Goal: Information Seeking & Learning: Learn about a topic

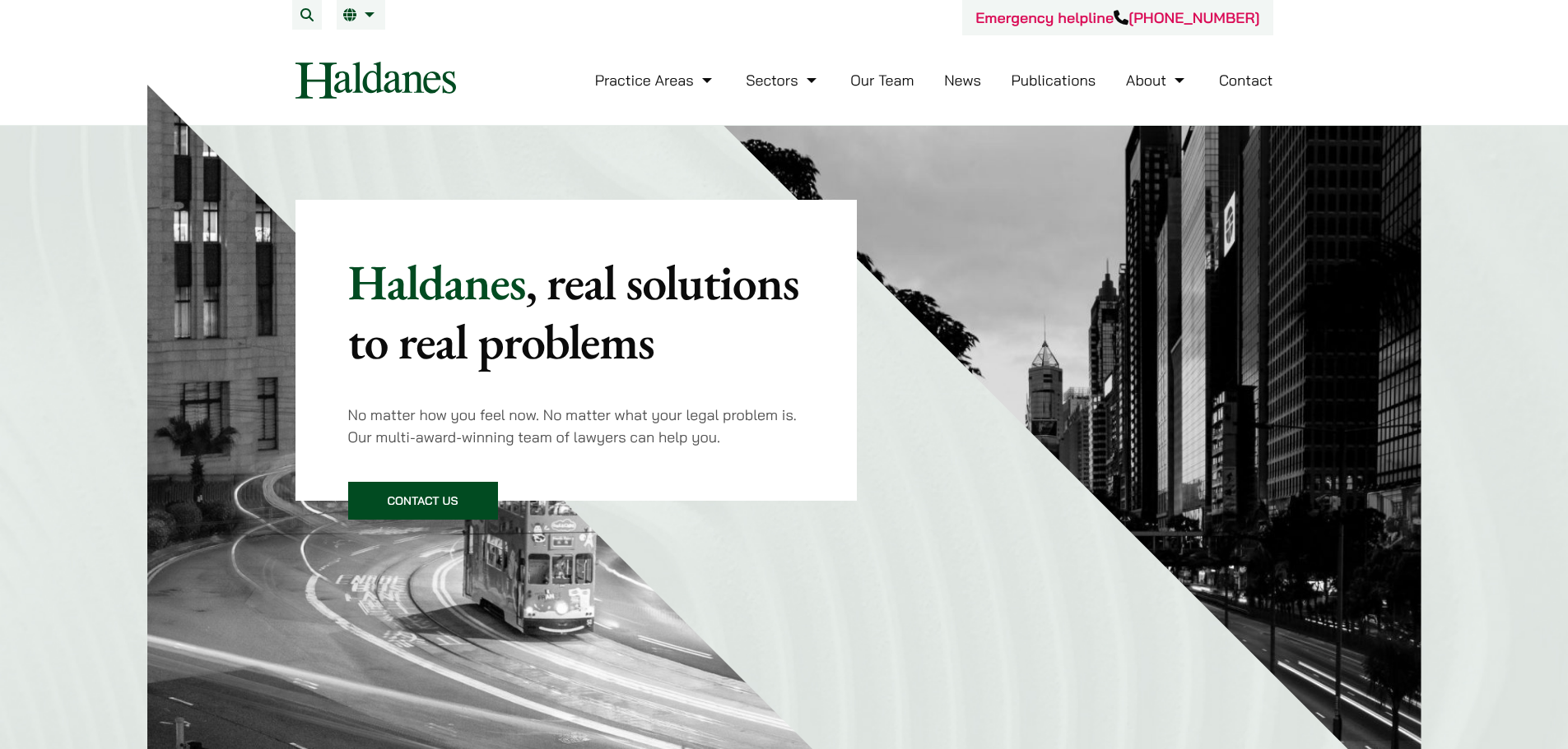
click at [1017, 94] on li "Publications" at bounding box center [1053, 80] width 85 height 36
click at [1017, 90] on li "Publications" at bounding box center [1053, 80] width 85 height 36
click at [1028, 77] on link "Publications" at bounding box center [1053, 81] width 85 height 19
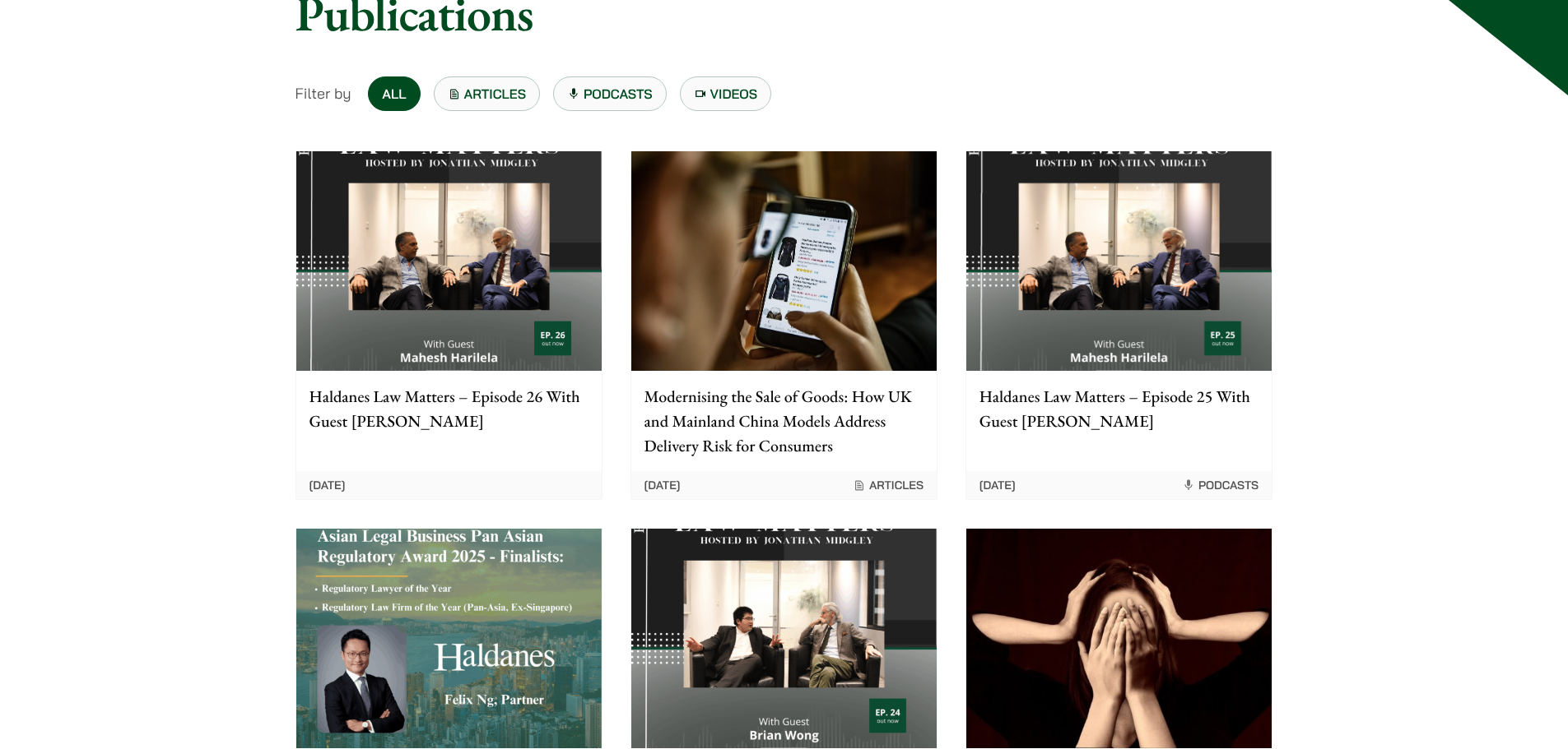
scroll to position [247, 0]
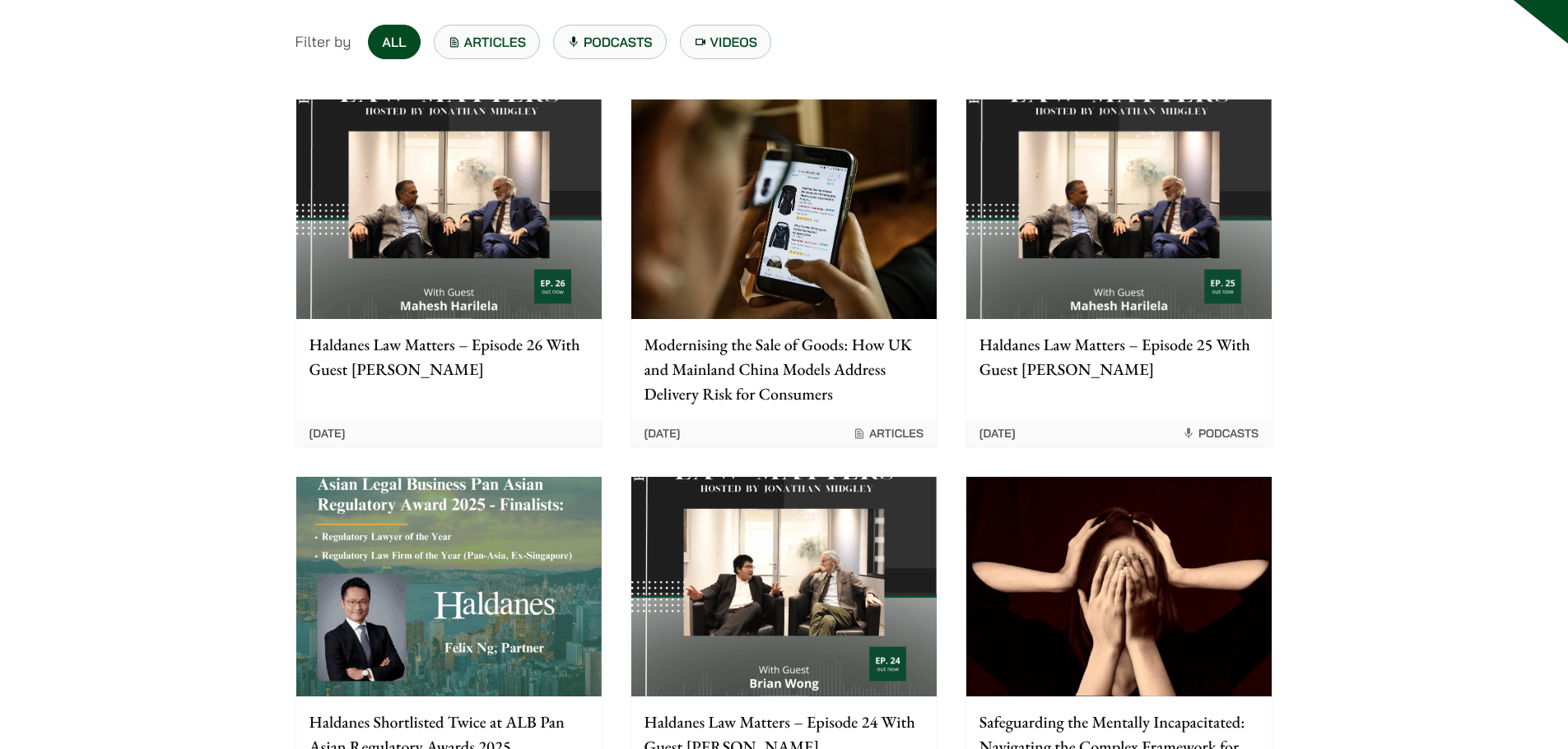
click at [711, 227] on img at bounding box center [783, 210] width 305 height 219
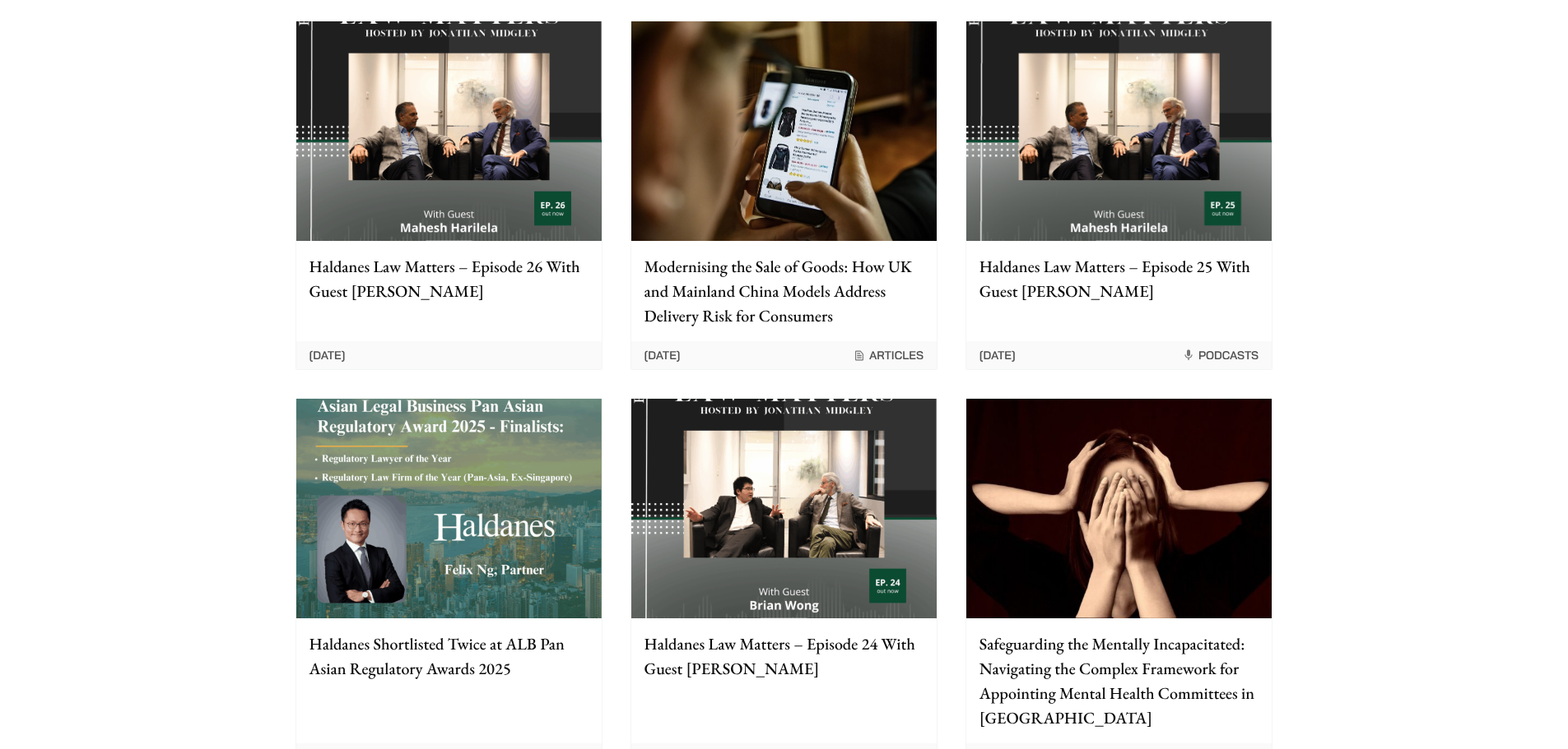
scroll to position [412, 0]
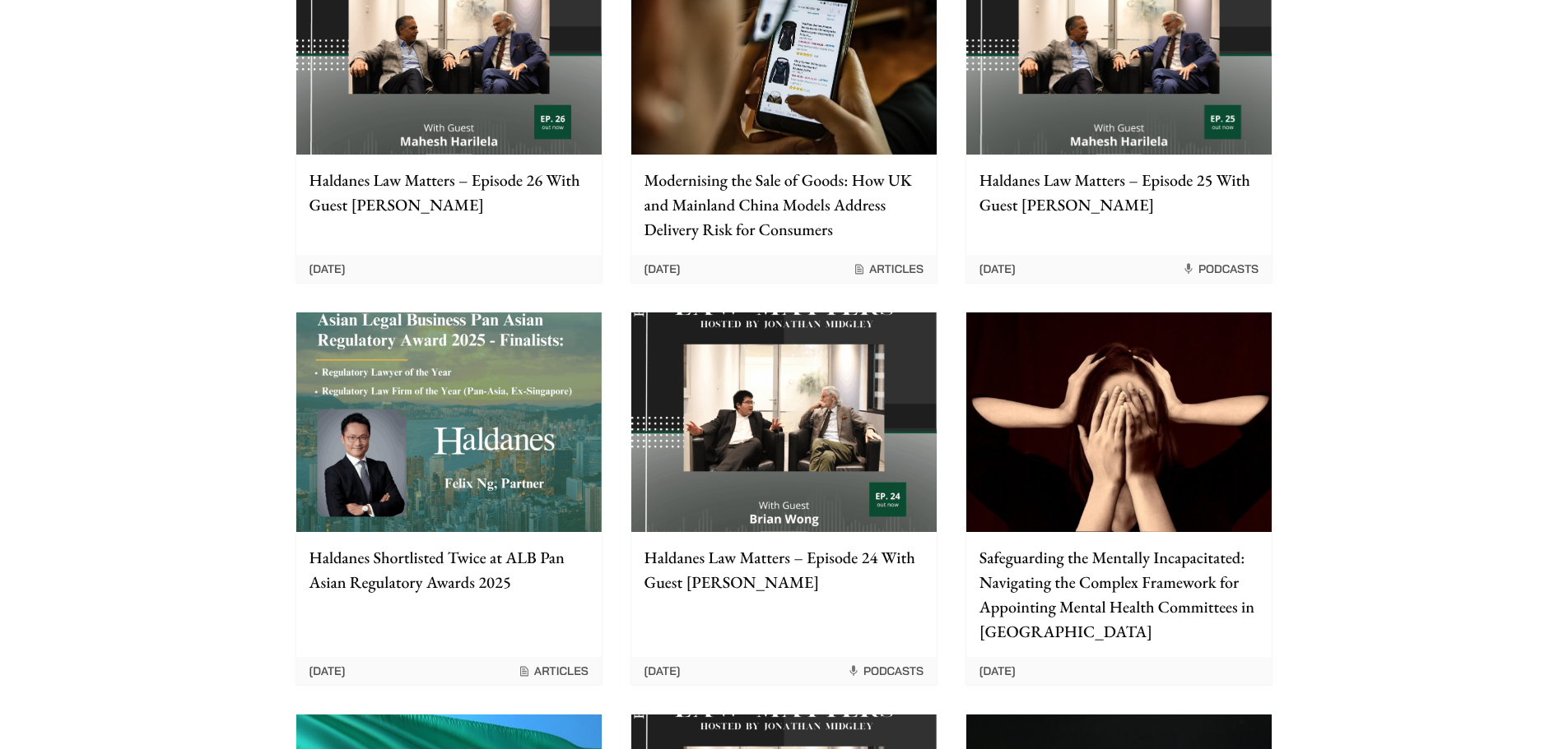
click at [1115, 406] on img at bounding box center [1118, 422] width 305 height 219
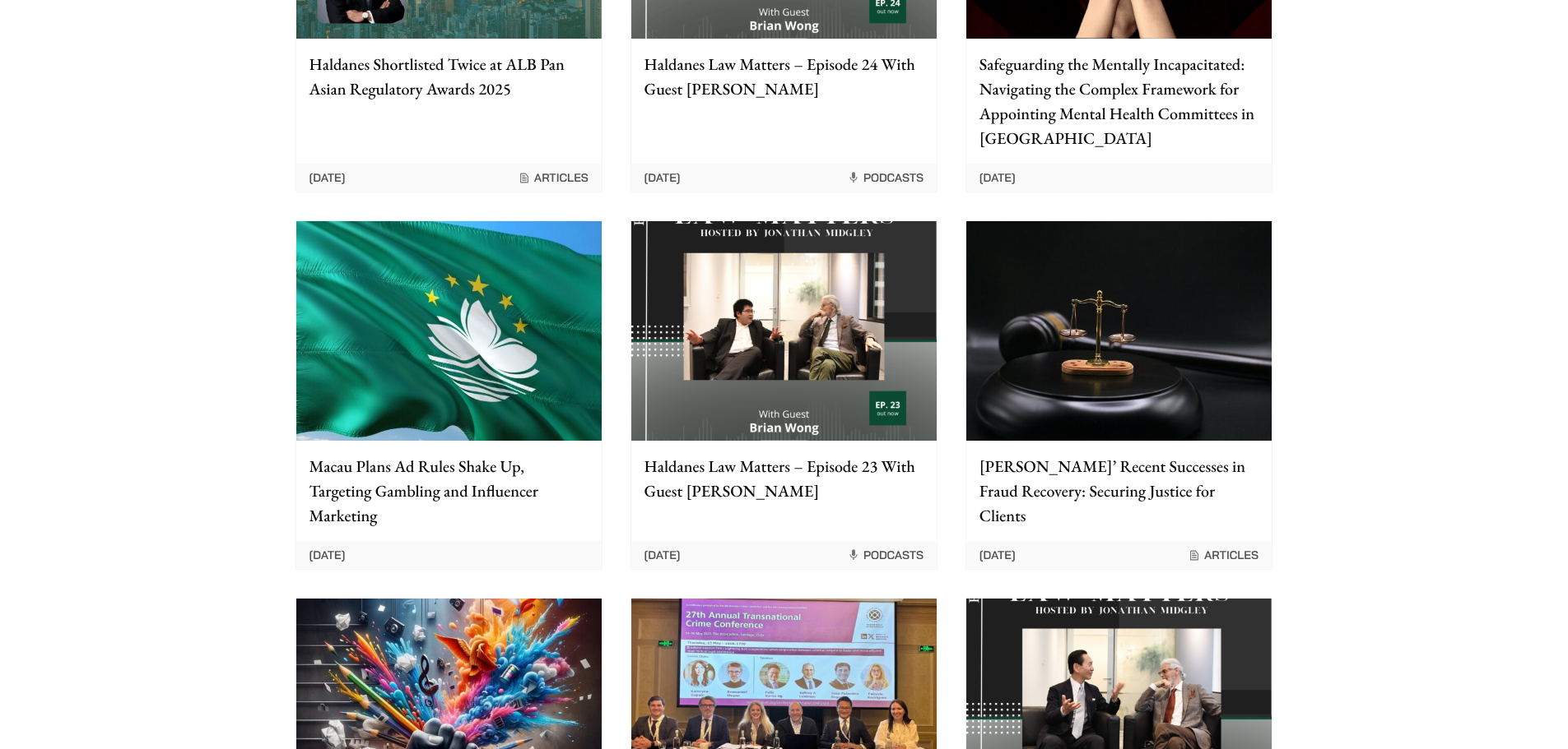
click at [1172, 385] on img at bounding box center [1118, 331] width 305 height 219
click at [491, 332] on img at bounding box center [448, 331] width 305 height 219
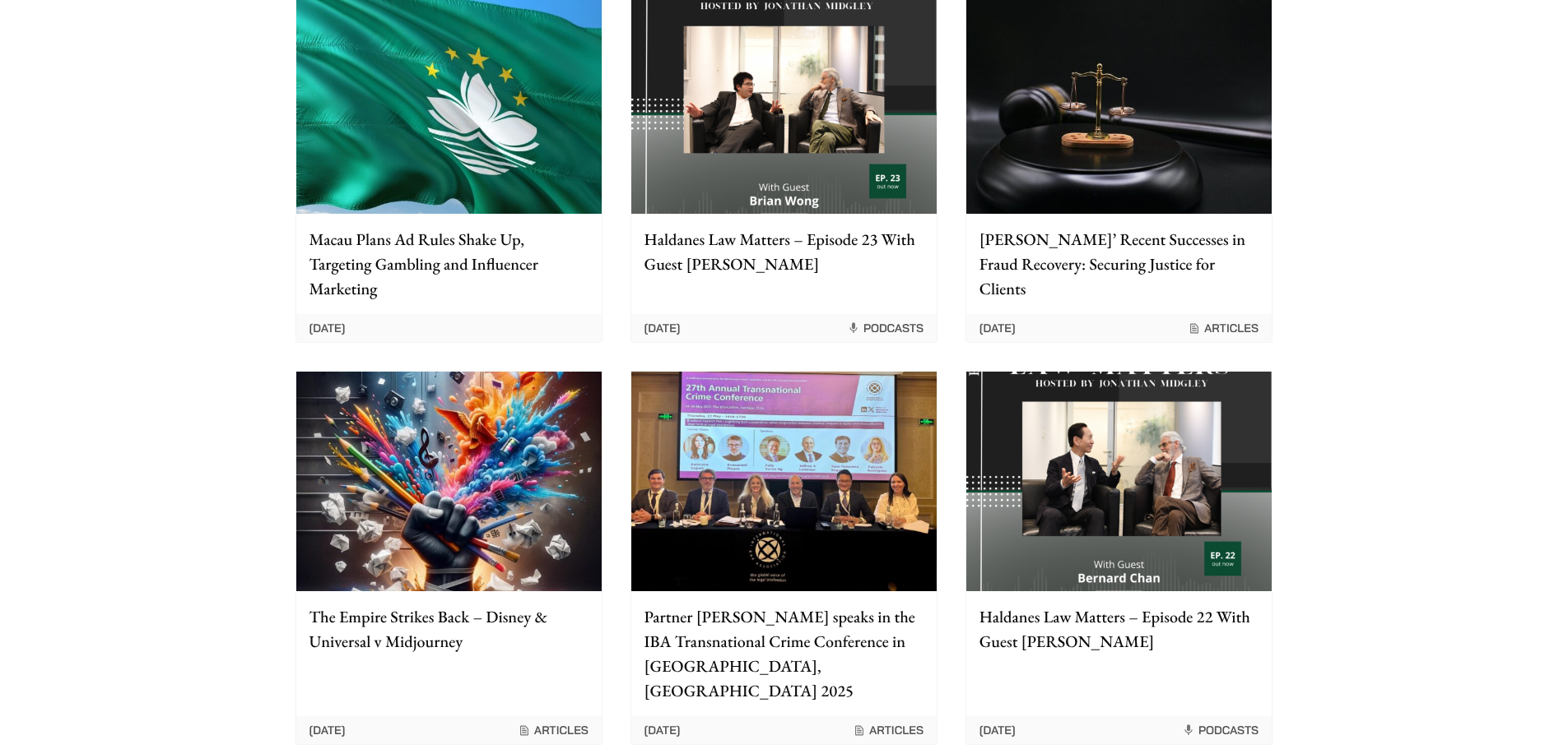
scroll to position [1562, 0]
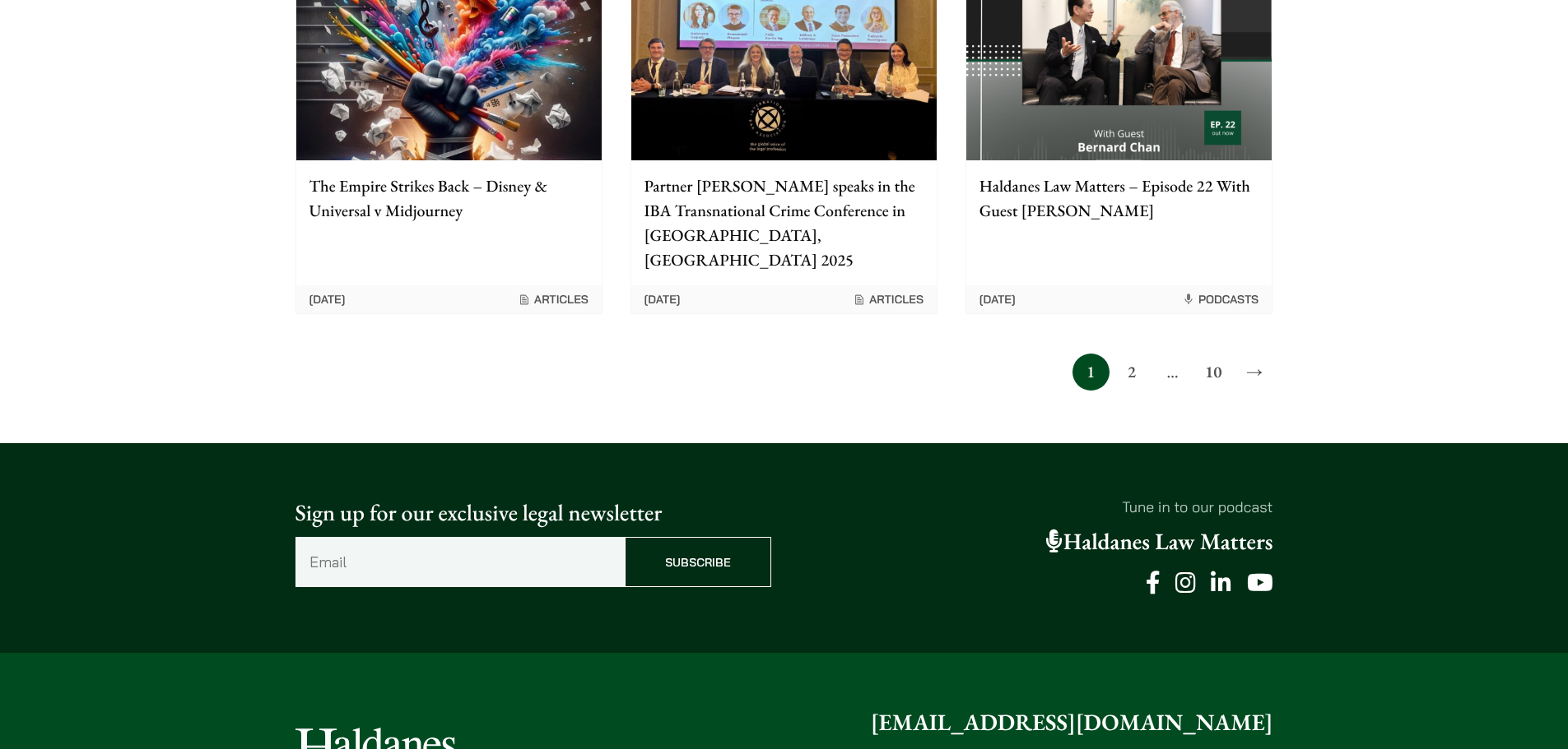
drag, startPoint x: 1134, startPoint y: 350, endPoint x: 1140, endPoint y: 358, distance: 10.0
click at [1135, 354] on link "2" at bounding box center [1131, 372] width 37 height 37
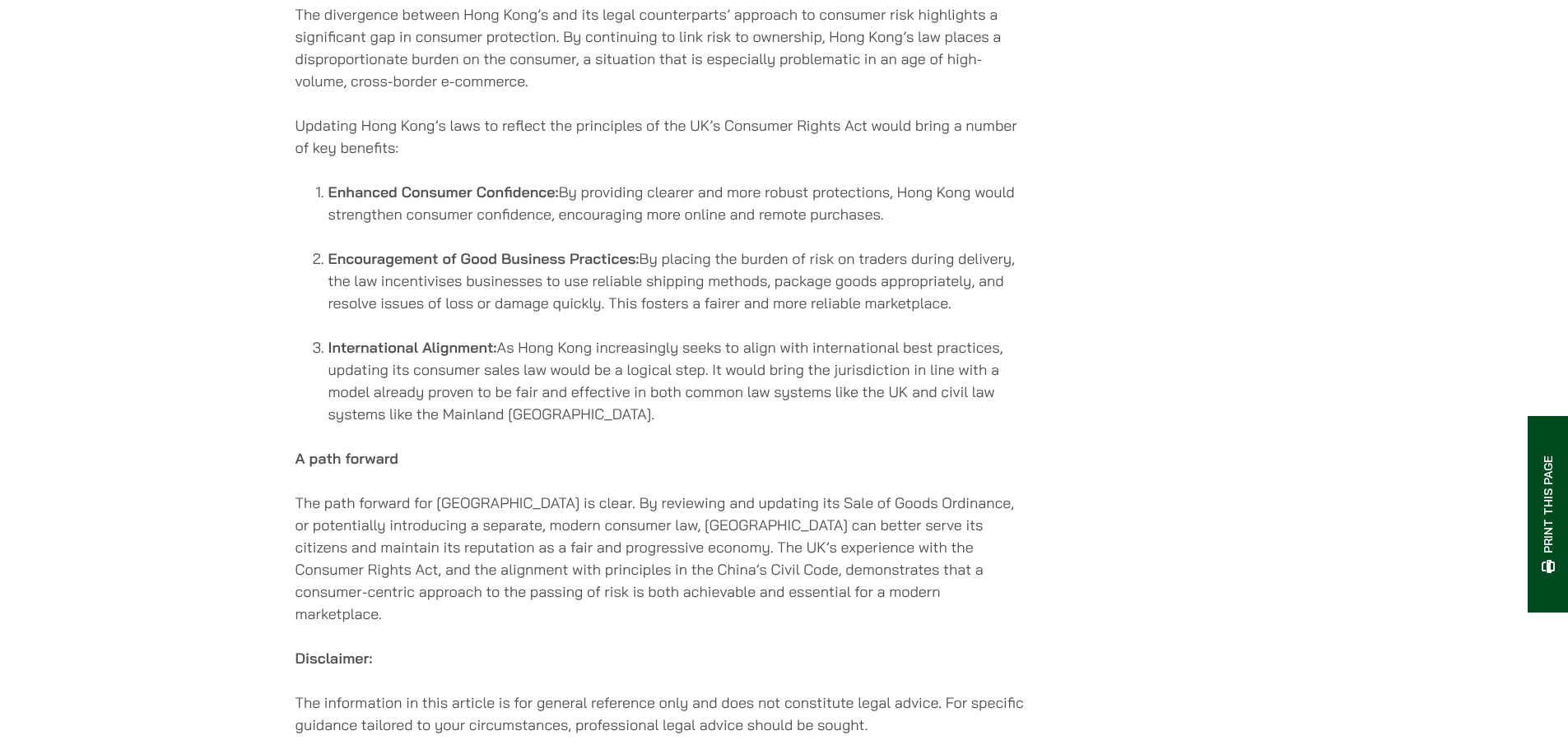
scroll to position [2138, 0]
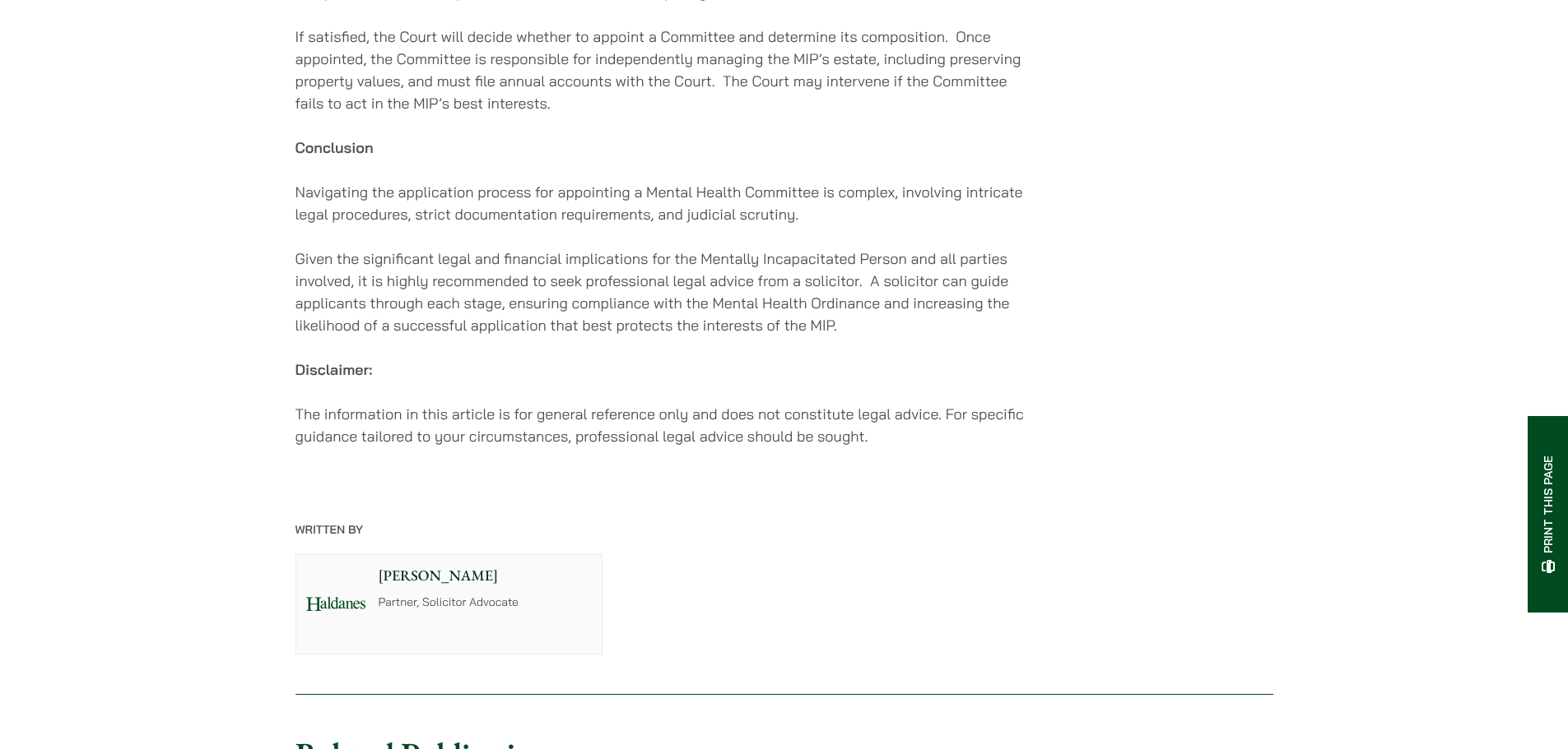
scroll to position [2961, 0]
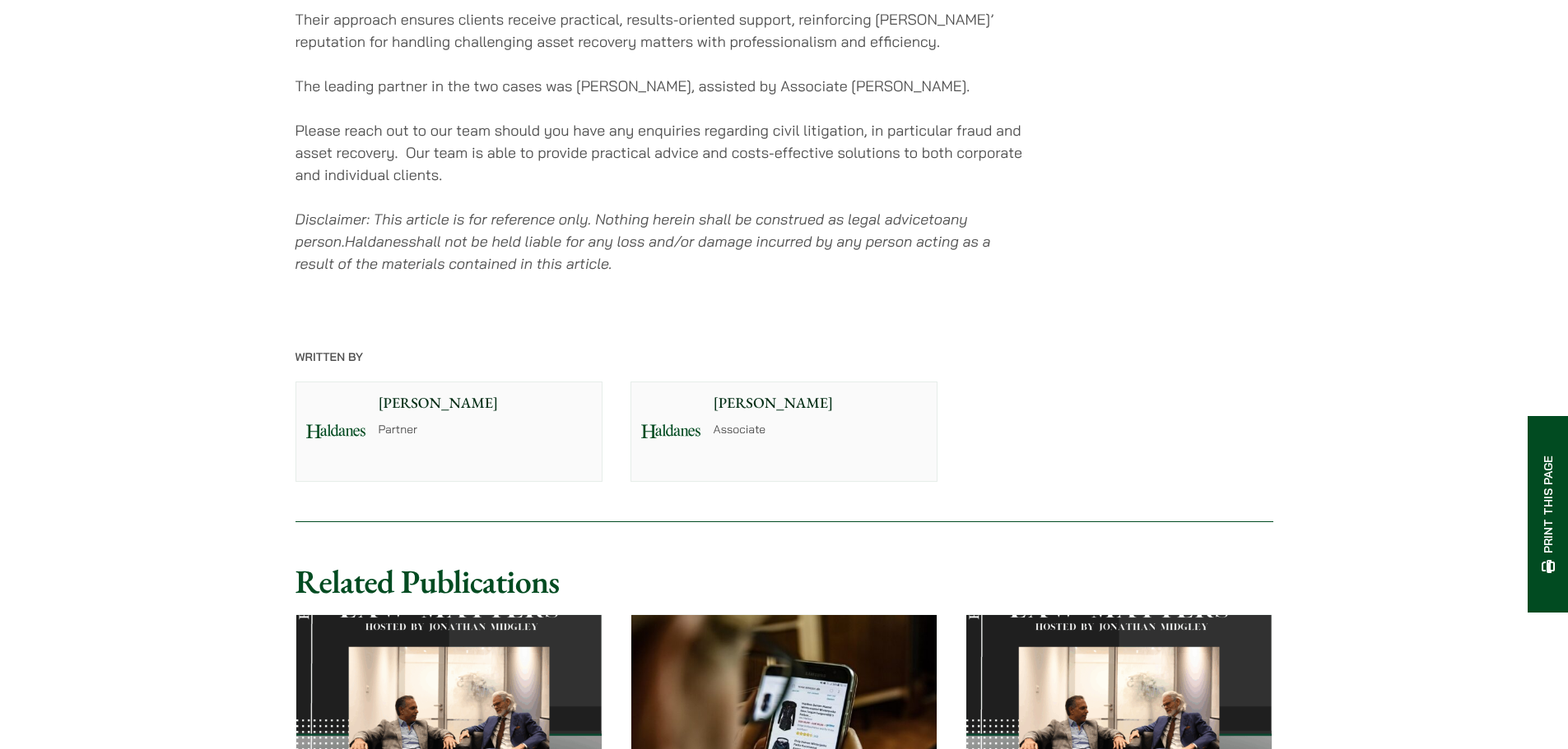
scroll to position [1974, 0]
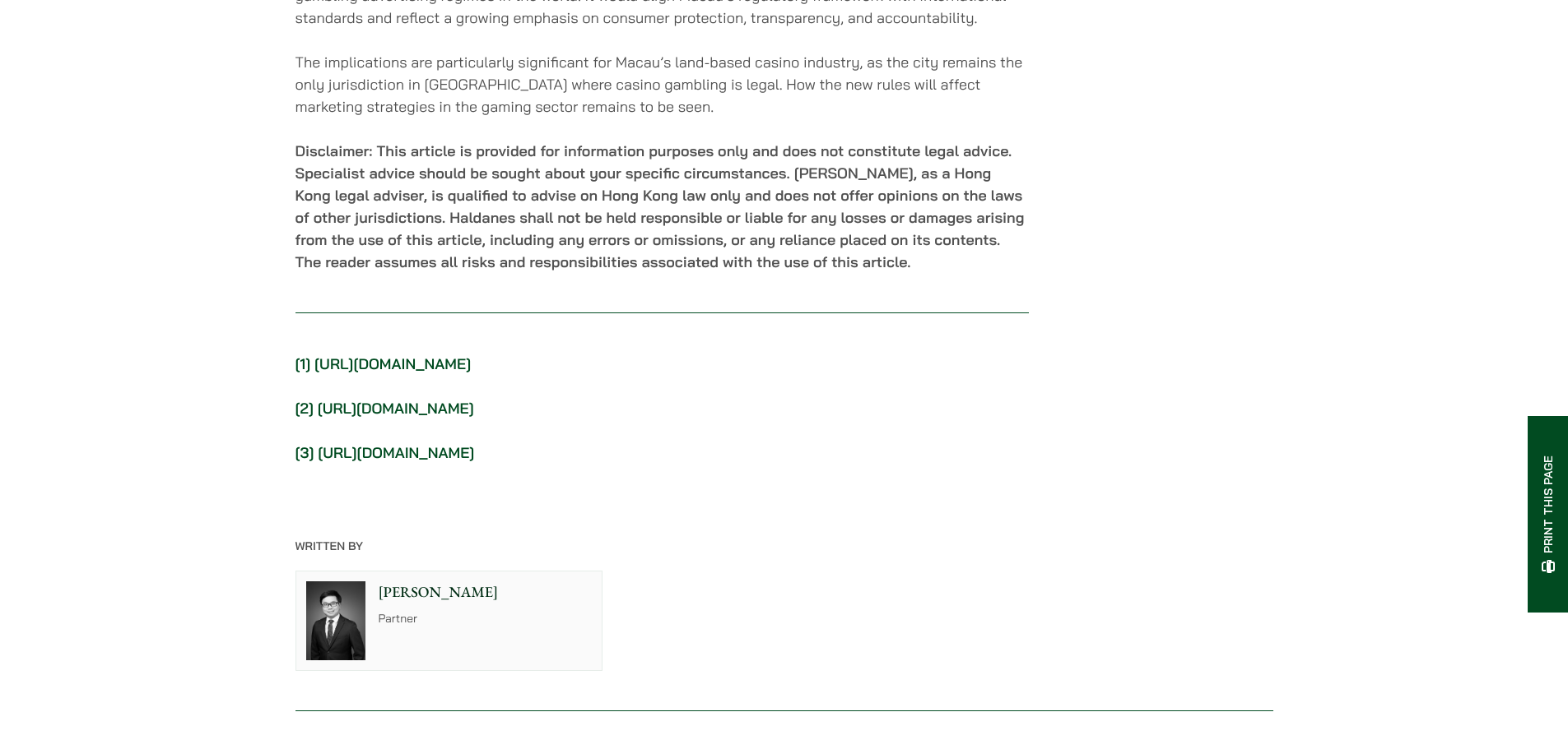
scroll to position [2850, 0]
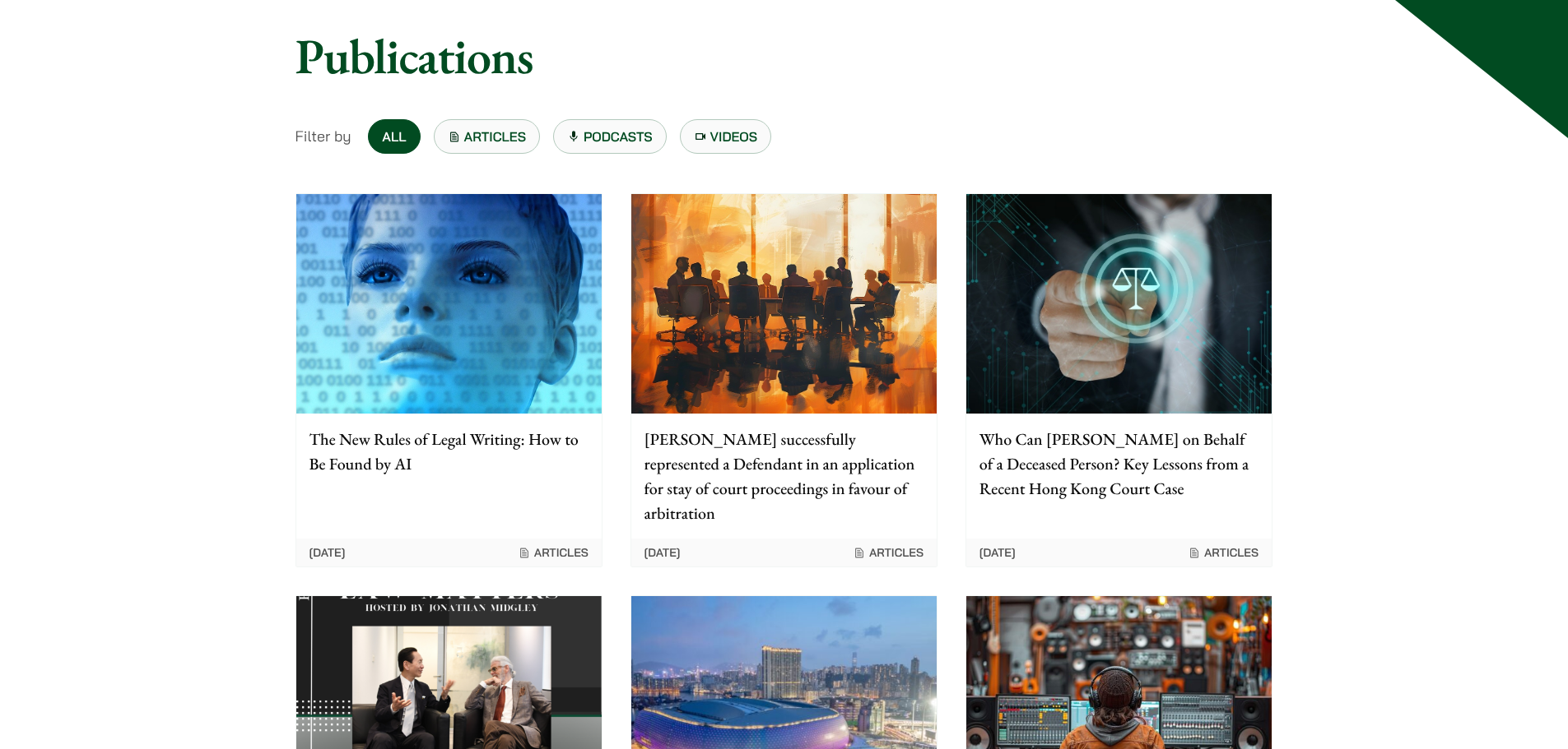
scroll to position [247, 0]
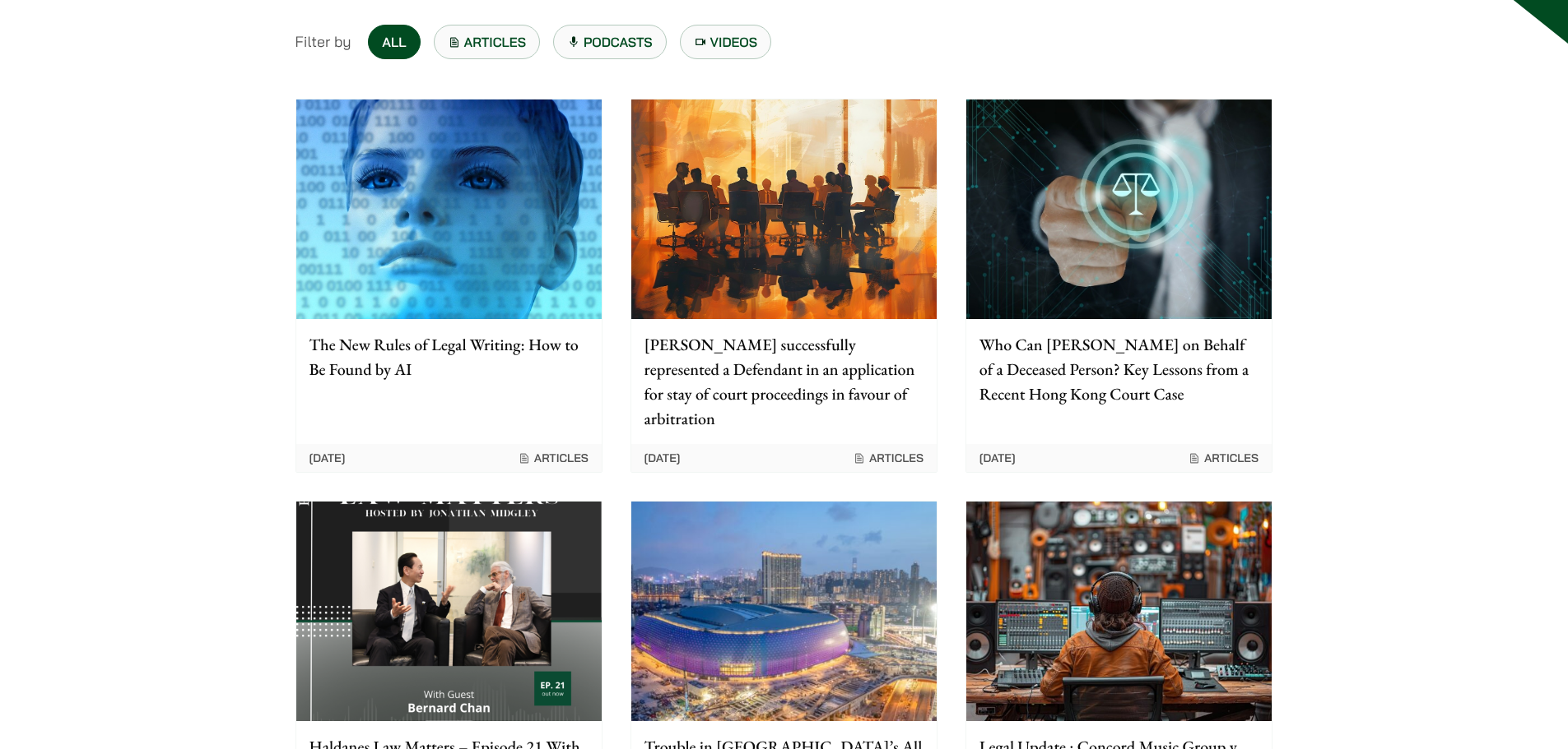
click at [1023, 342] on p "Who Can [PERSON_NAME] on Behalf of a Deceased Person? Key Lessons from a Recent…" at bounding box center [1119, 369] width 279 height 74
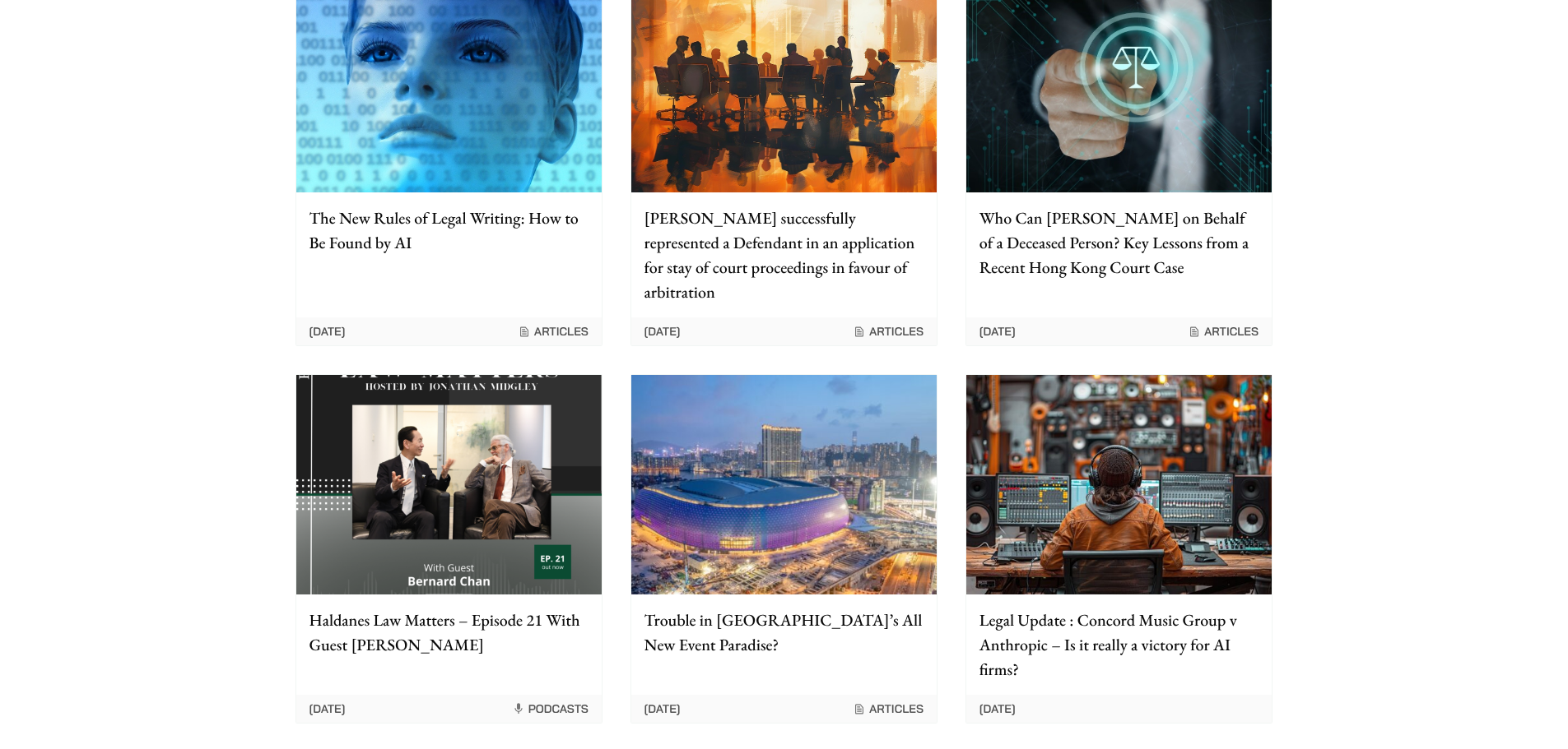
scroll to position [576, 0]
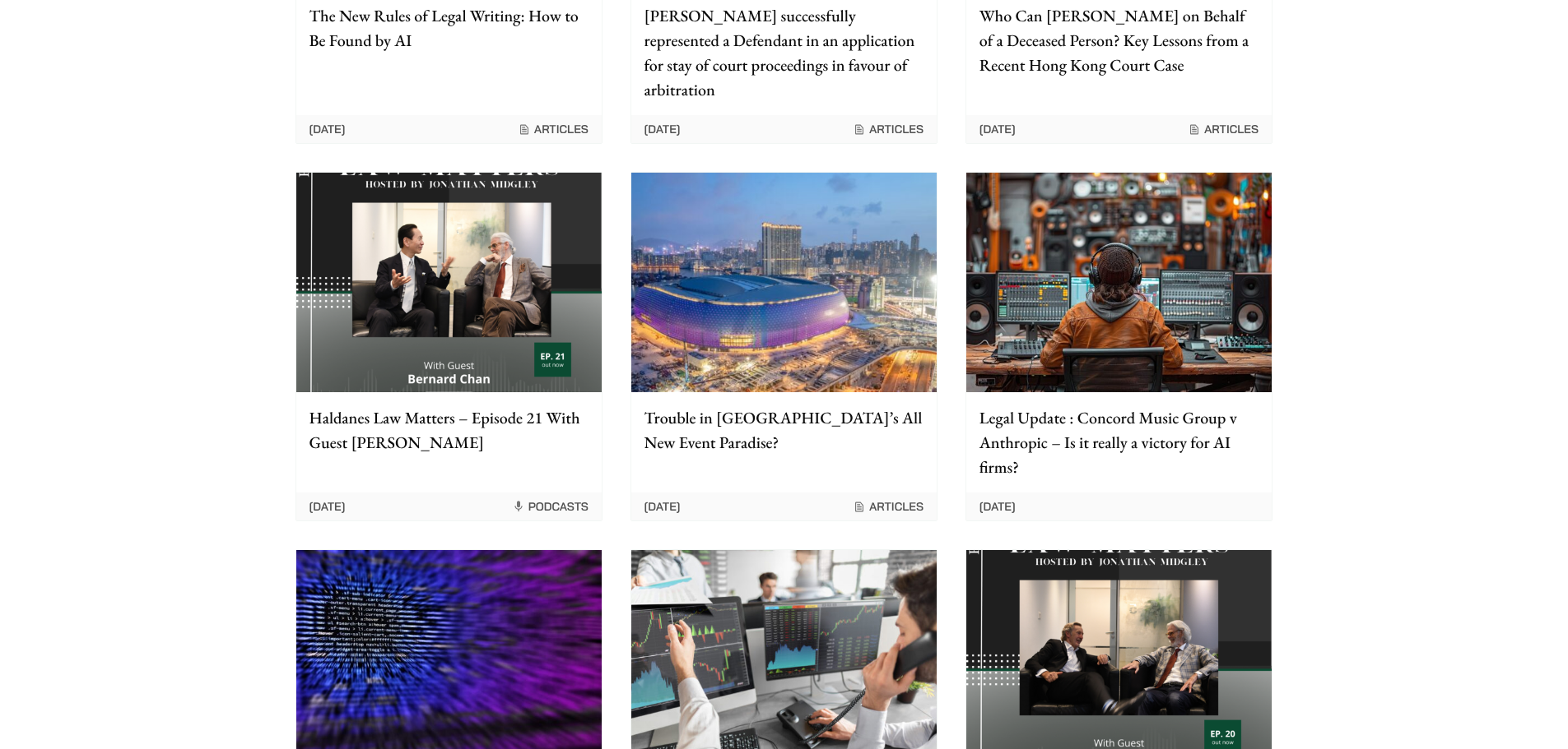
click at [792, 239] on img at bounding box center [783, 283] width 305 height 219
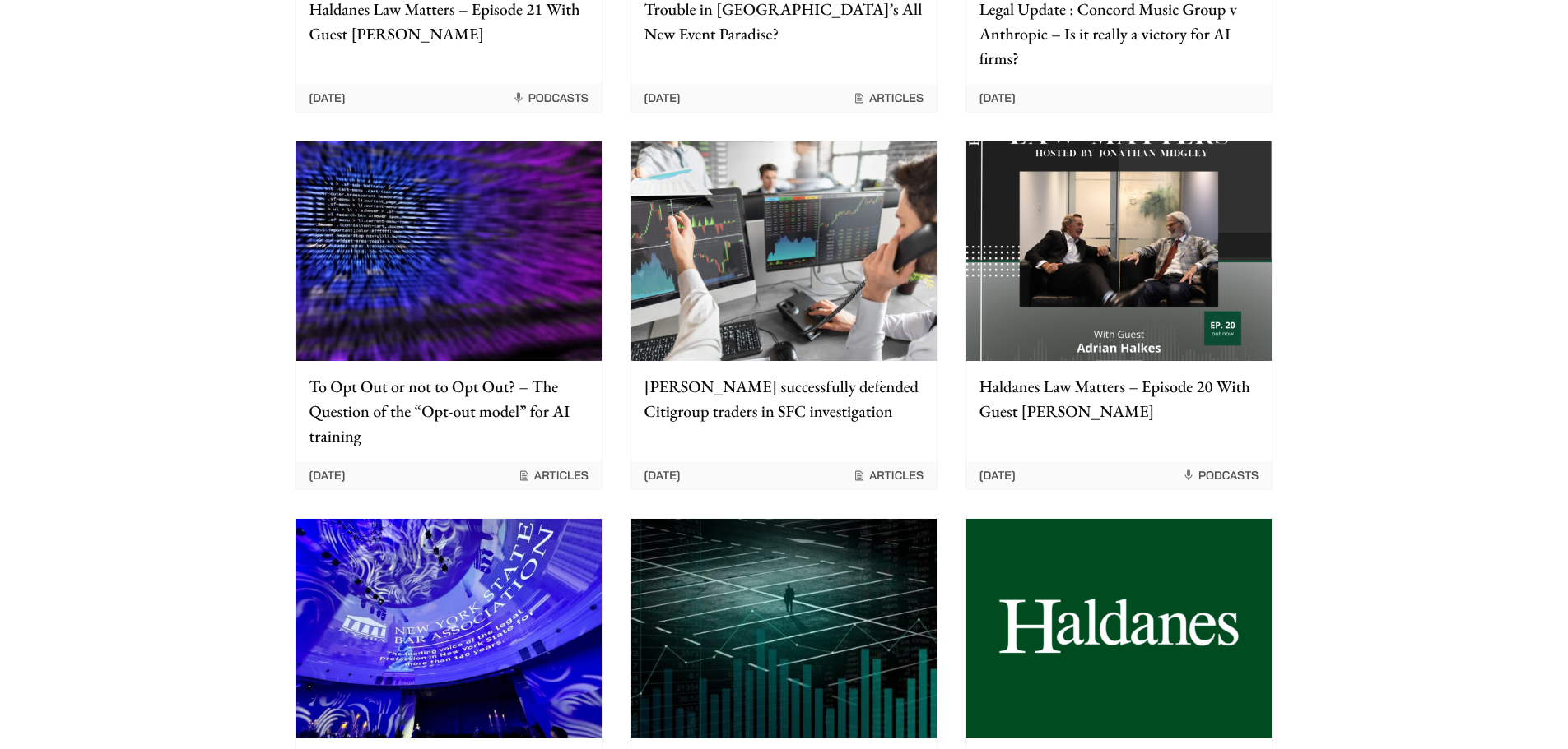
scroll to position [987, 0]
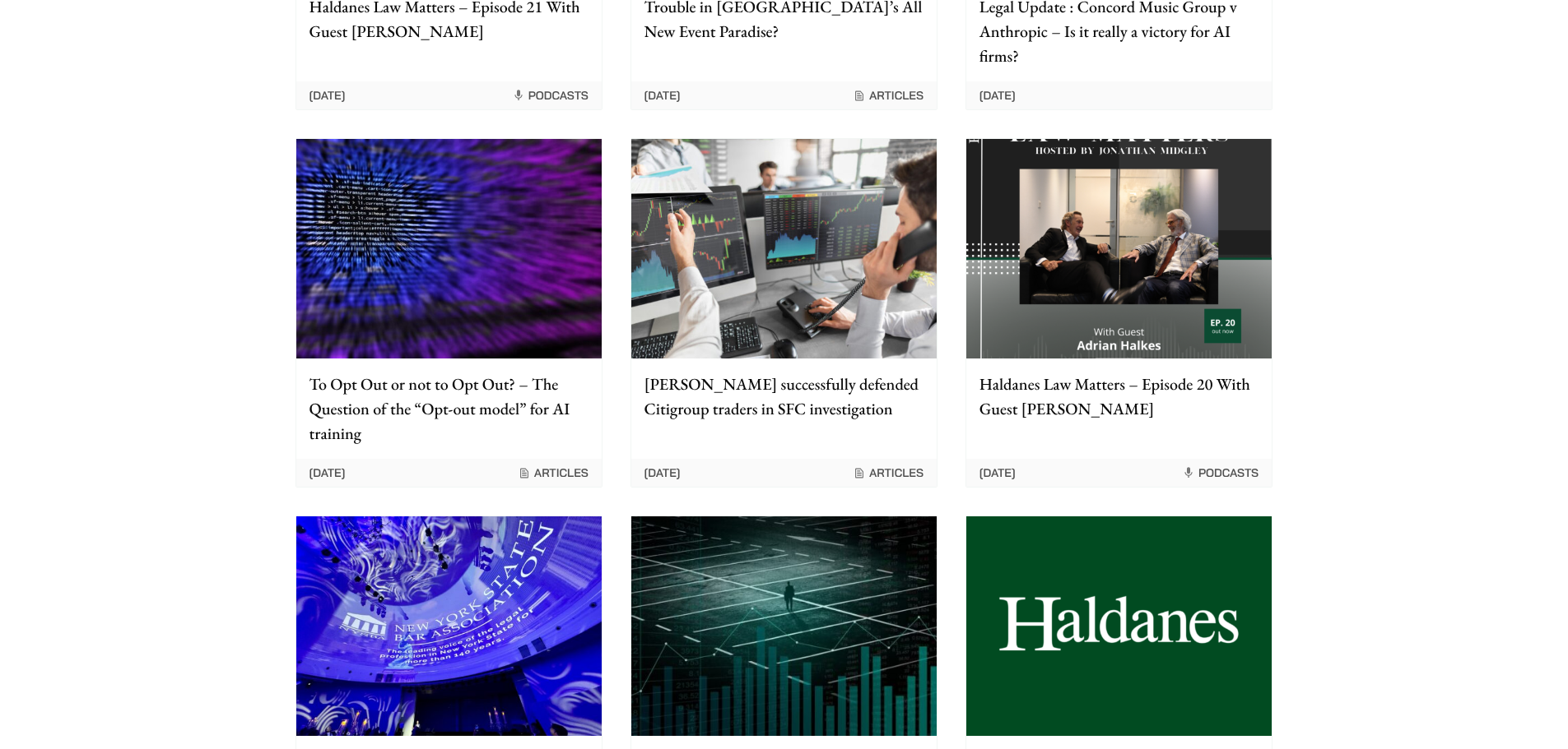
click at [875, 395] on p "Haldanes successfully defended Citigroup traders in SFC investigation" at bounding box center [784, 396] width 279 height 49
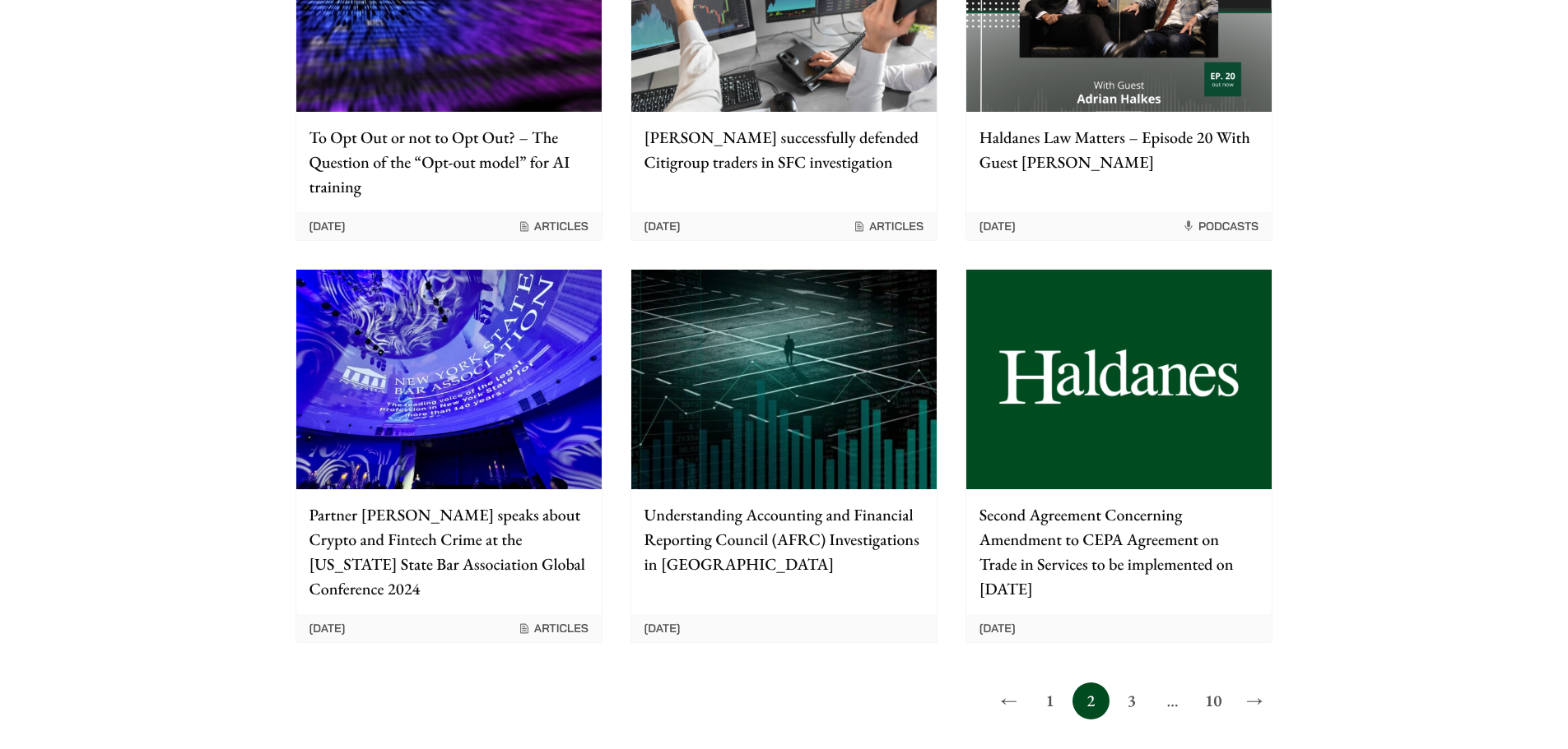
click at [800, 393] on img at bounding box center [783, 380] width 305 height 219
click at [1123, 691] on link "3" at bounding box center [1131, 701] width 37 height 37
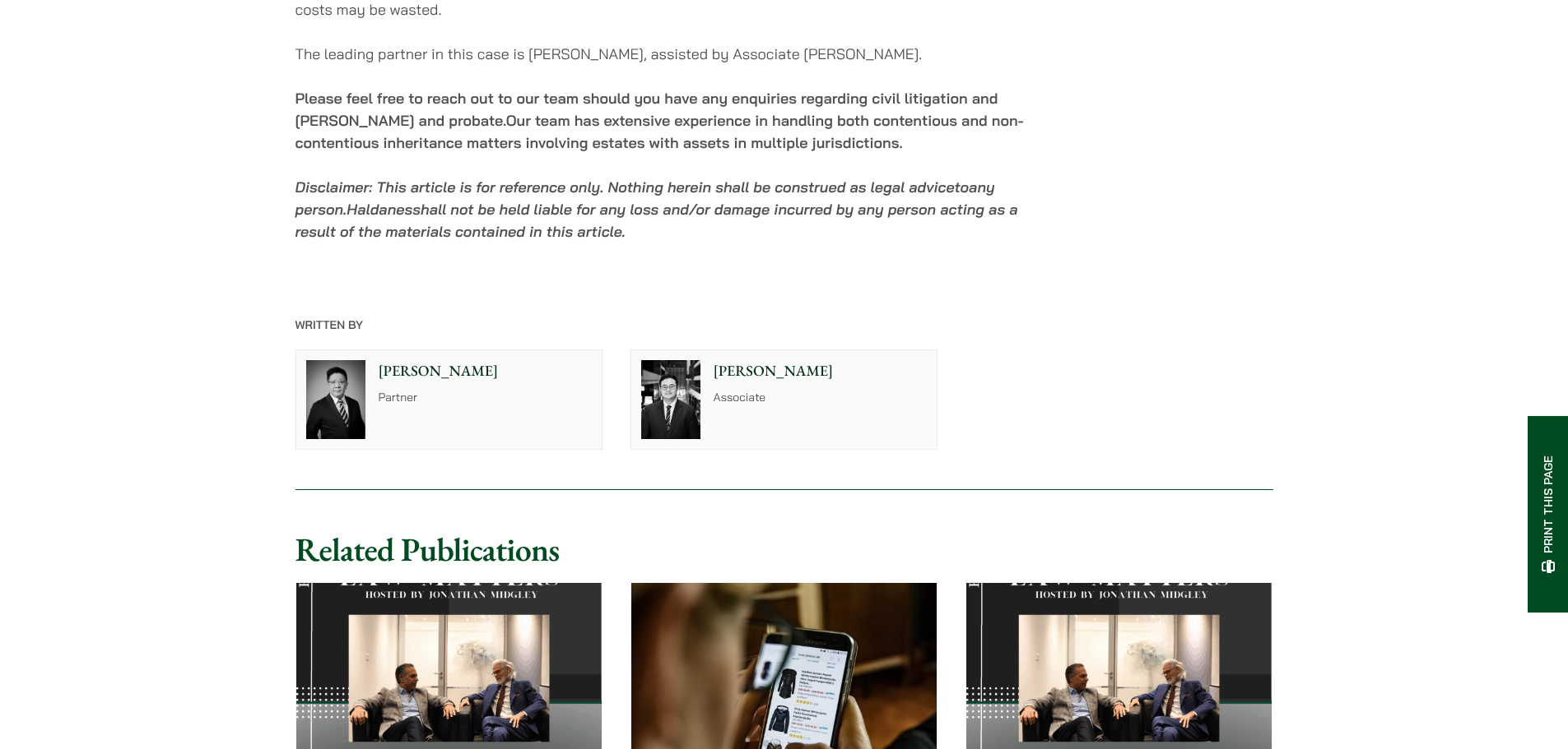
scroll to position [2879, 0]
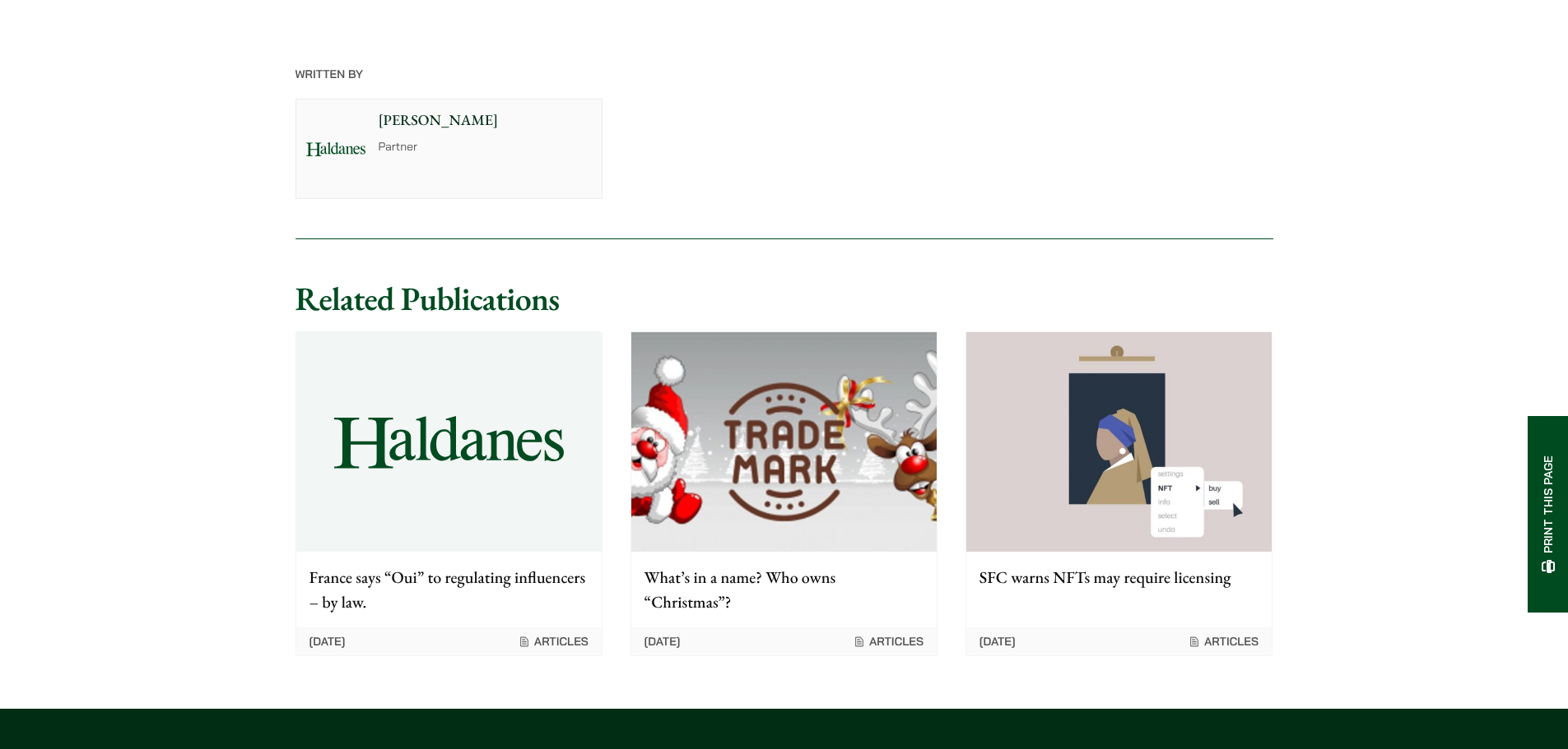
scroll to position [4442, 0]
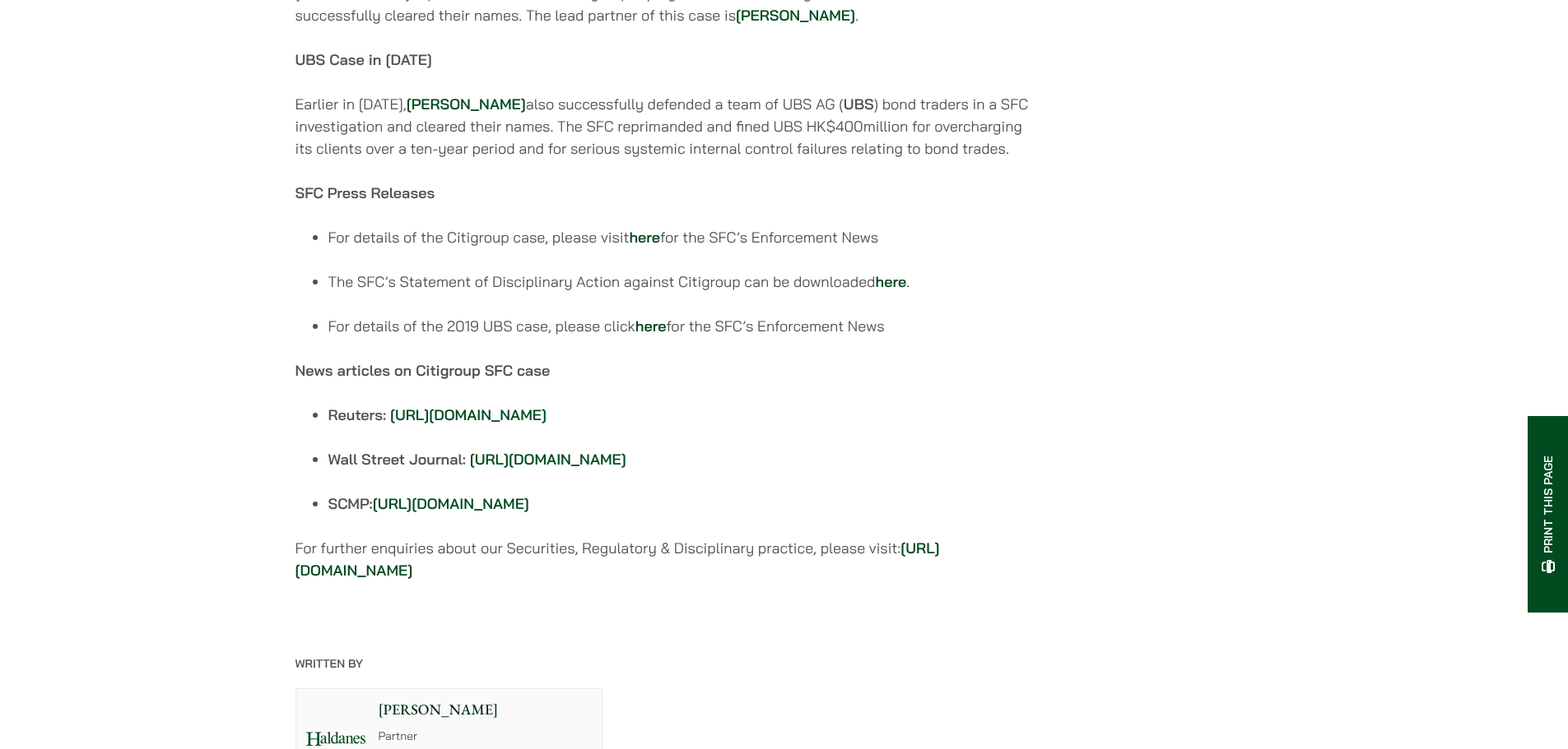
scroll to position [1562, 0]
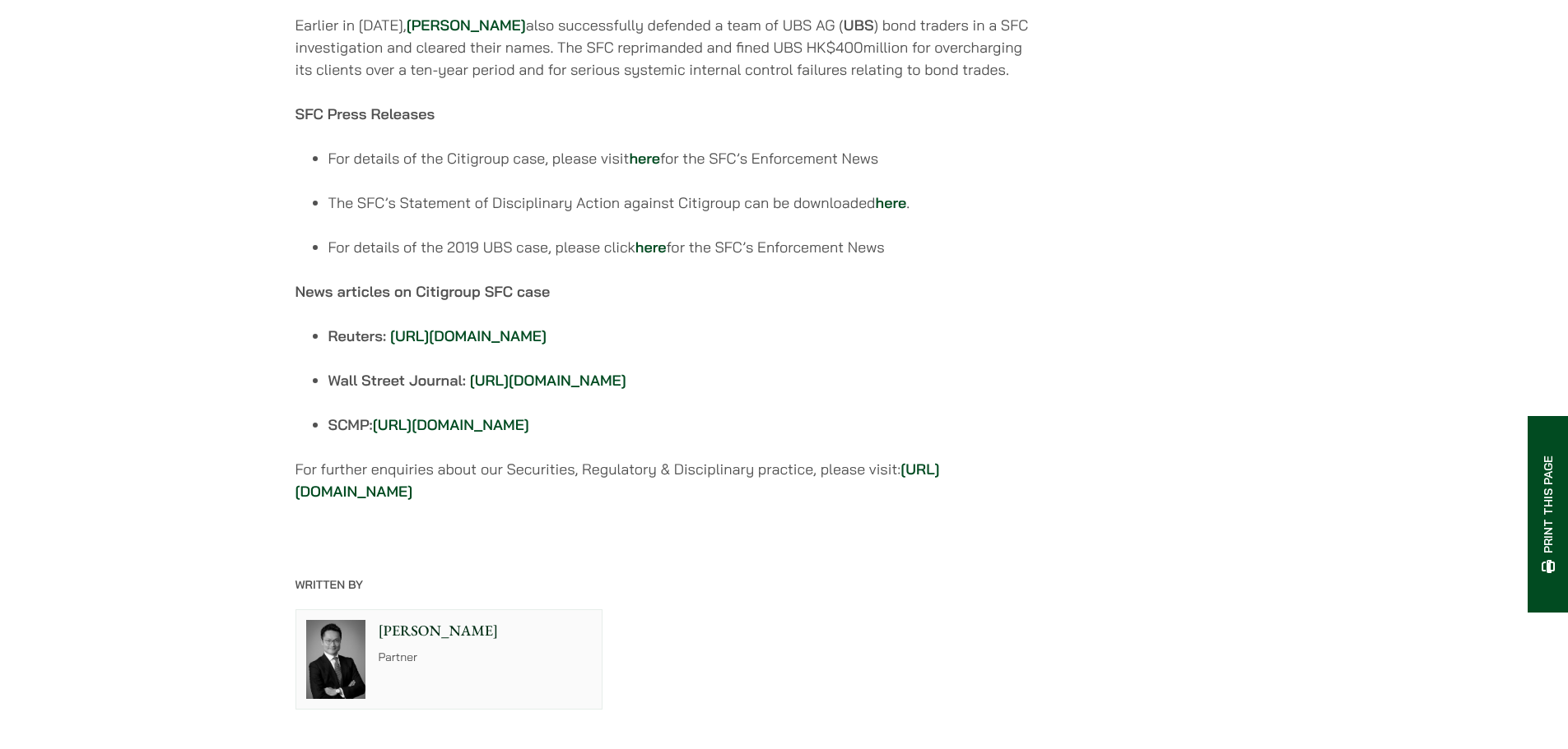
click at [529, 435] on link "https://www.scmp.com/business/banking-finance/article/3165182/asian-citigroup-u…" at bounding box center [451, 425] width 157 height 19
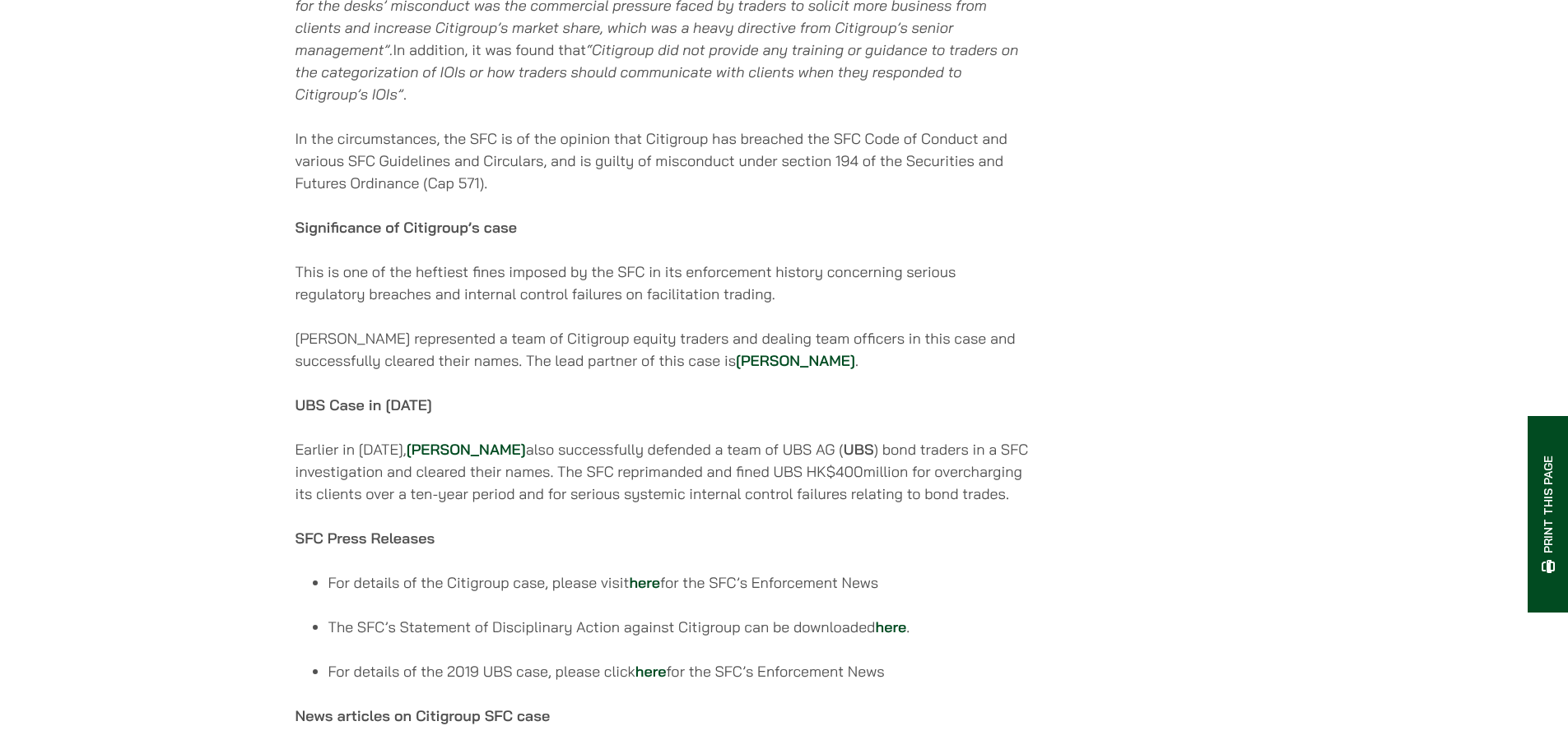
scroll to position [1316, 0]
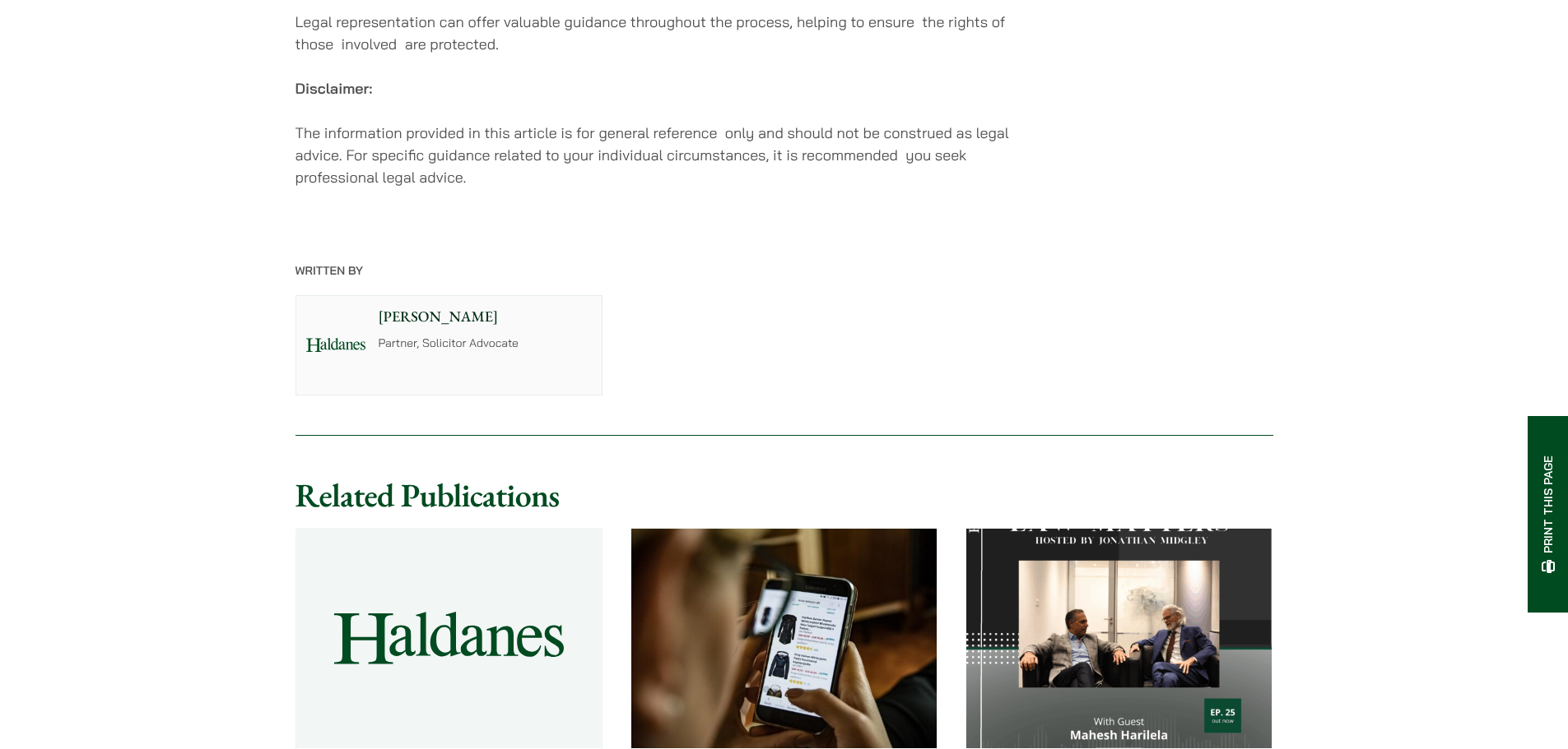
scroll to position [4195, 0]
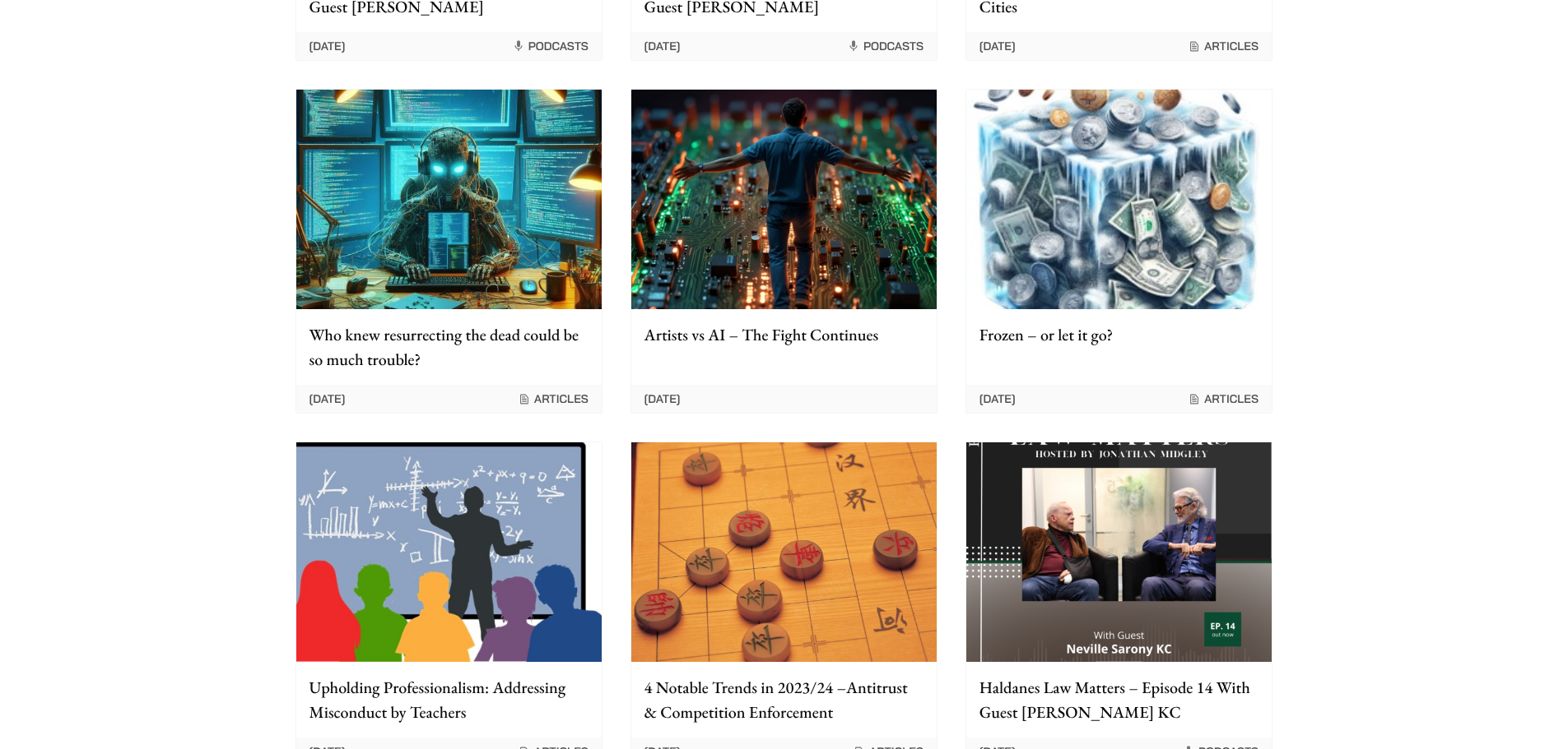
scroll to position [493, 0]
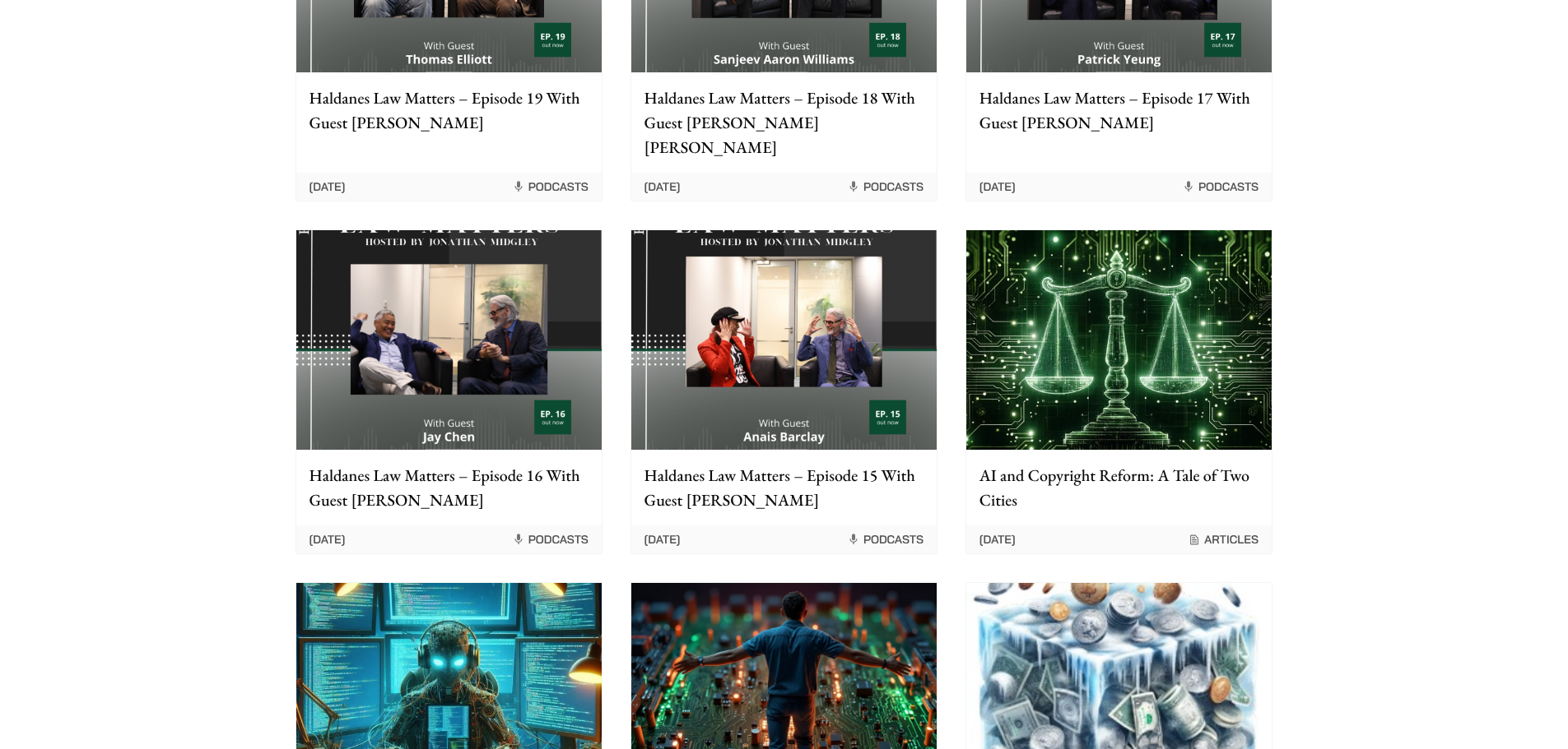
click at [1118, 343] on img at bounding box center [1118, 340] width 305 height 219
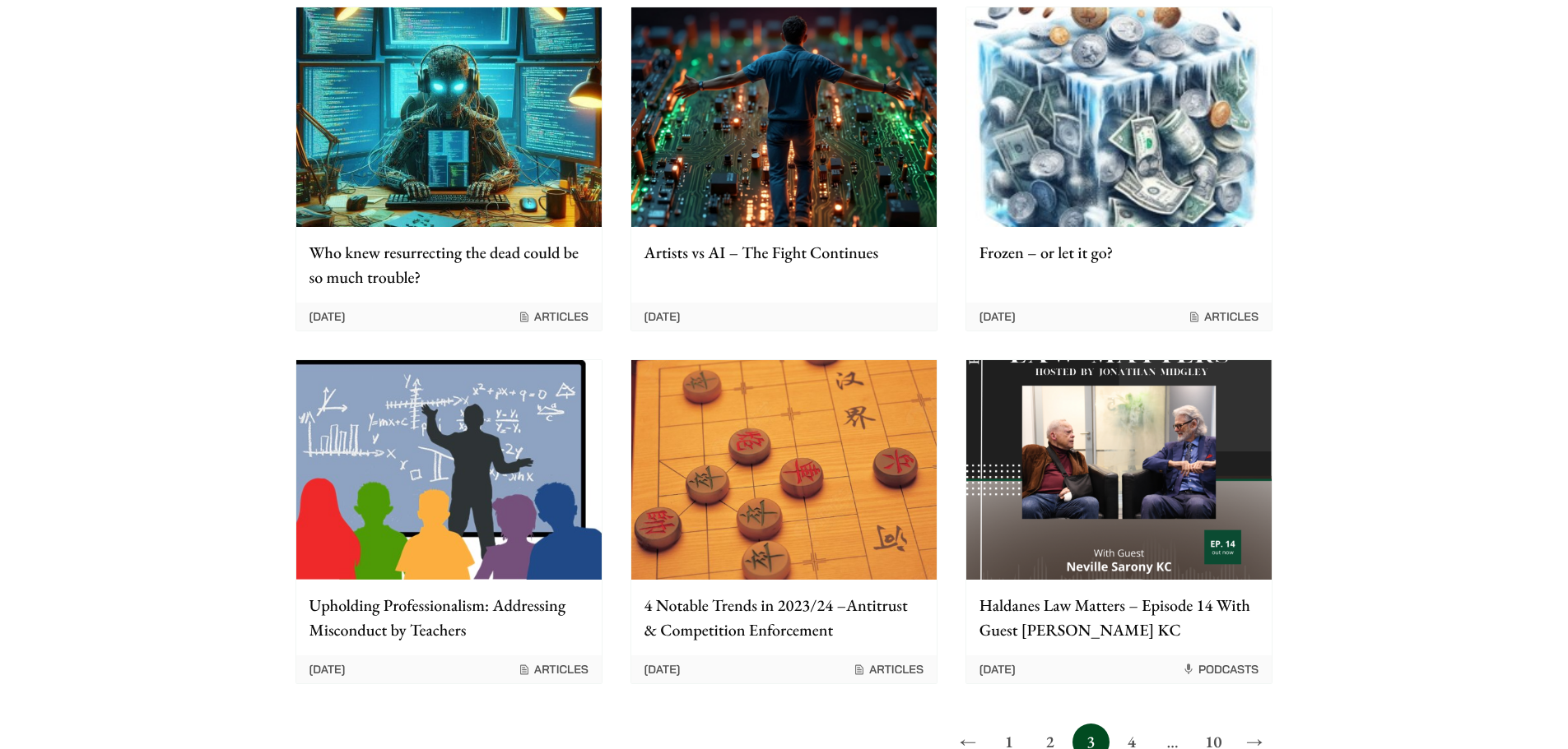
click at [461, 500] on img at bounding box center [448, 470] width 305 height 219
click at [1132, 726] on link "4" at bounding box center [1131, 742] width 37 height 37
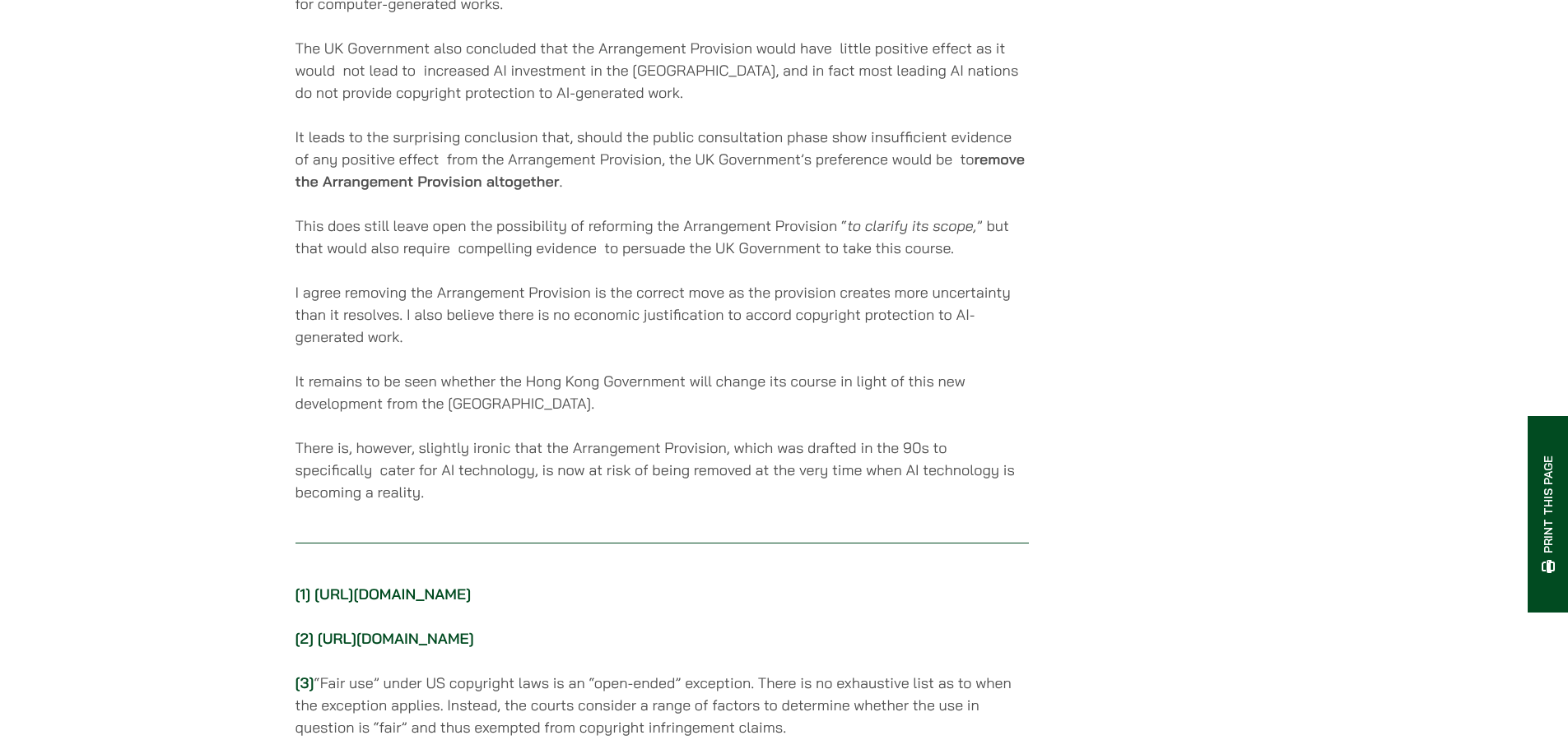
scroll to position [4359, 0]
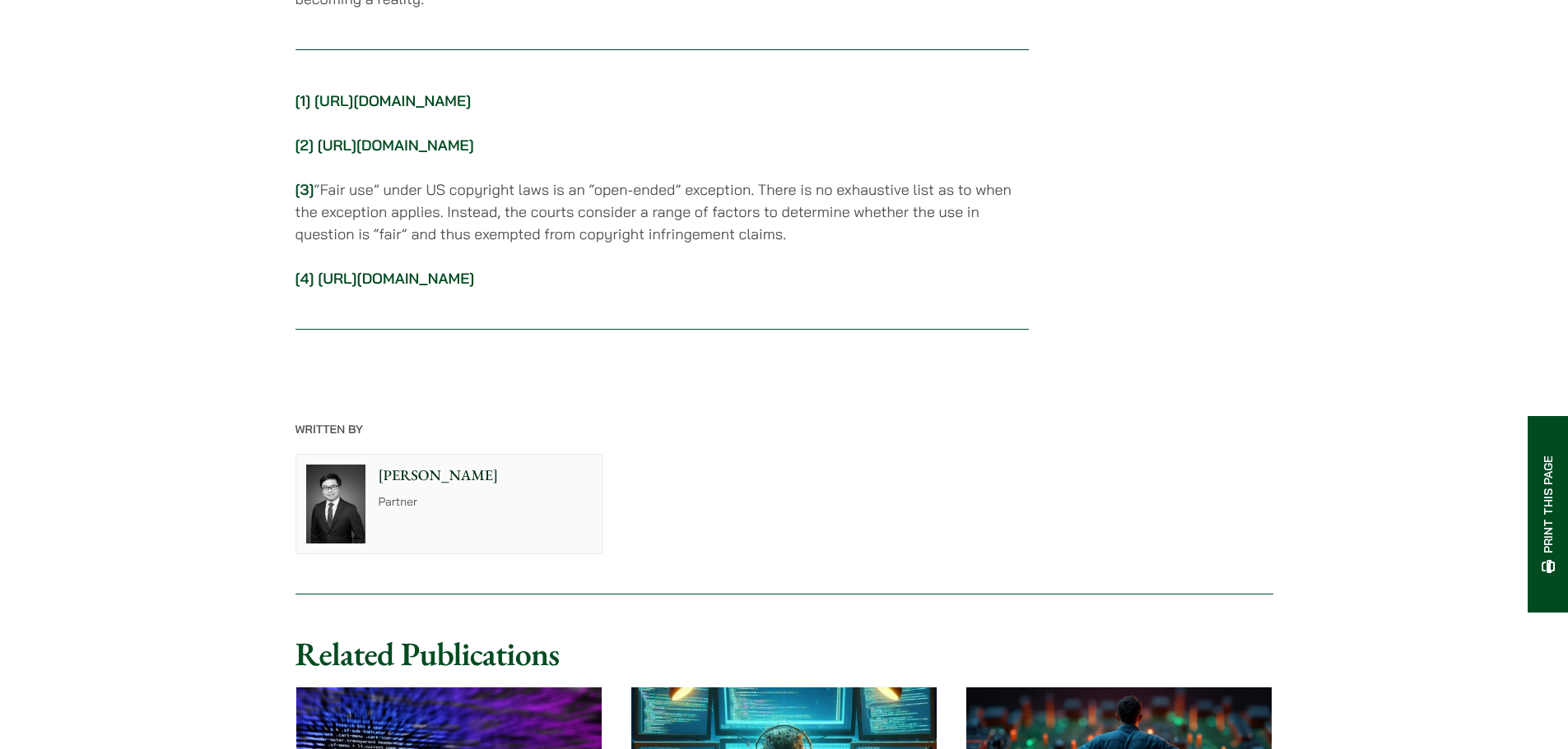
click at [474, 287] on link "https://edition.cnn.com/2024/10/21/tech/x-twitter-terms-of-service/index.html" at bounding box center [395, 279] width 157 height 19
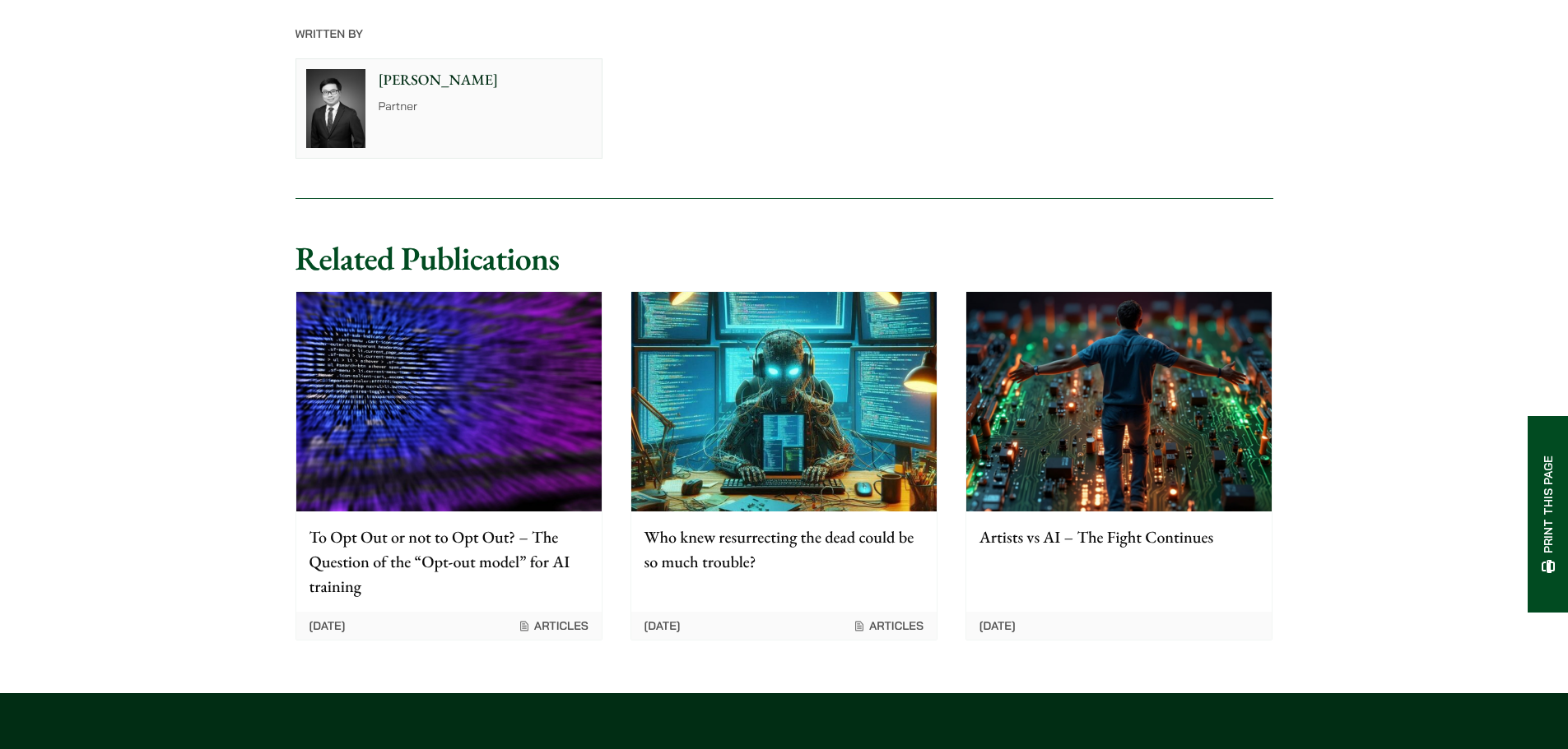
scroll to position [4935, 0]
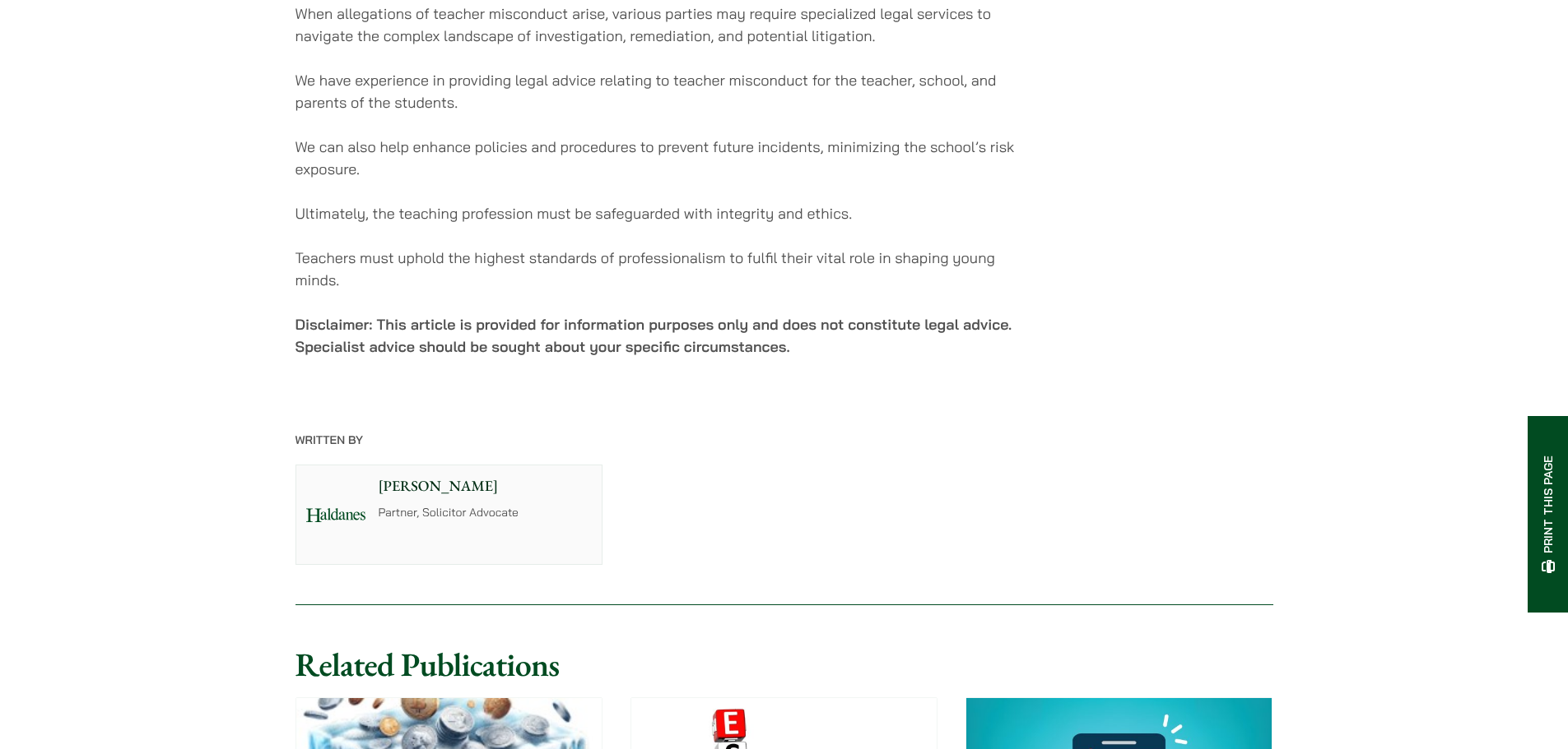
scroll to position [3537, 0]
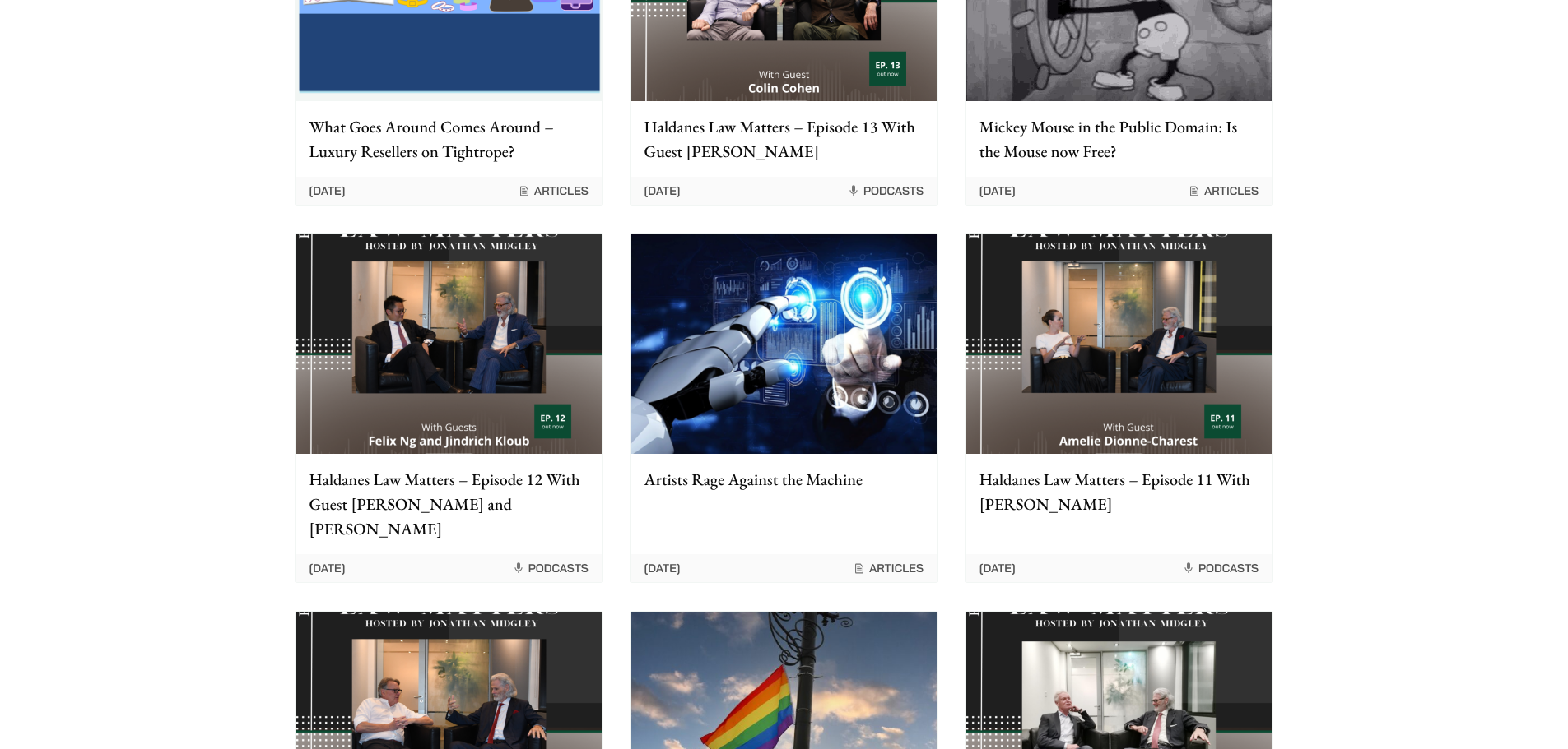
scroll to position [493, 0]
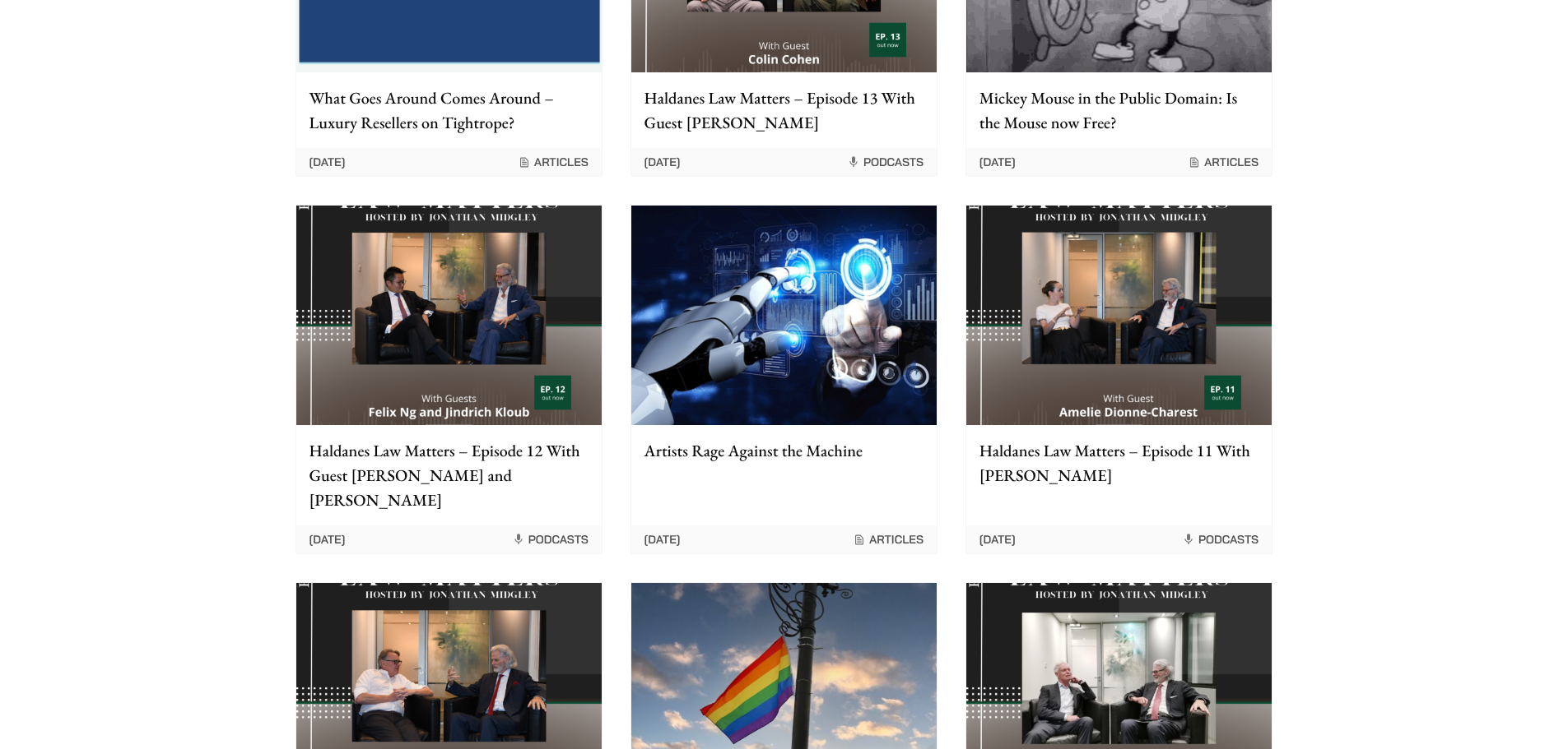
click at [804, 453] on p "Artists Rage Against the Machine" at bounding box center [784, 451] width 279 height 25
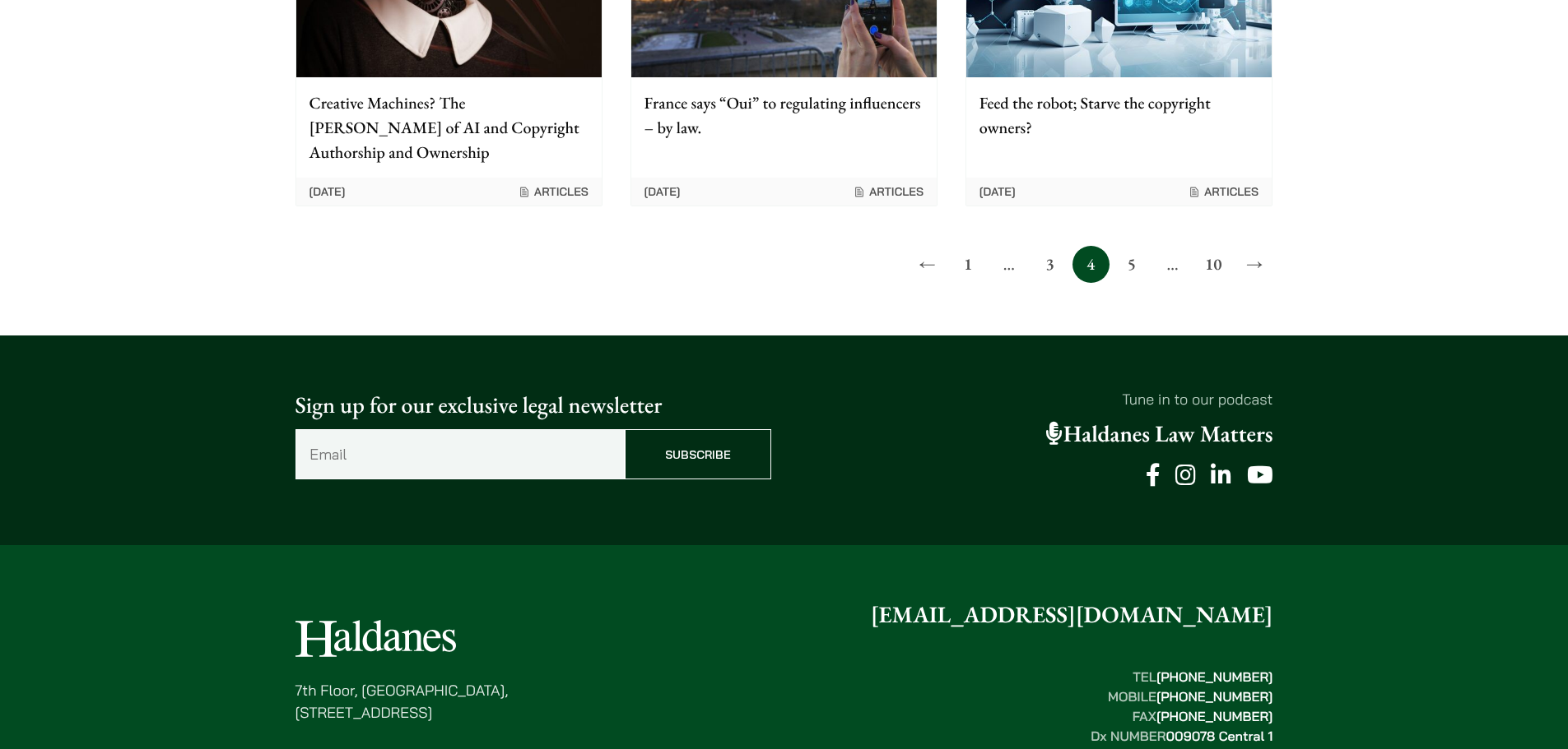
scroll to position [1436, 0]
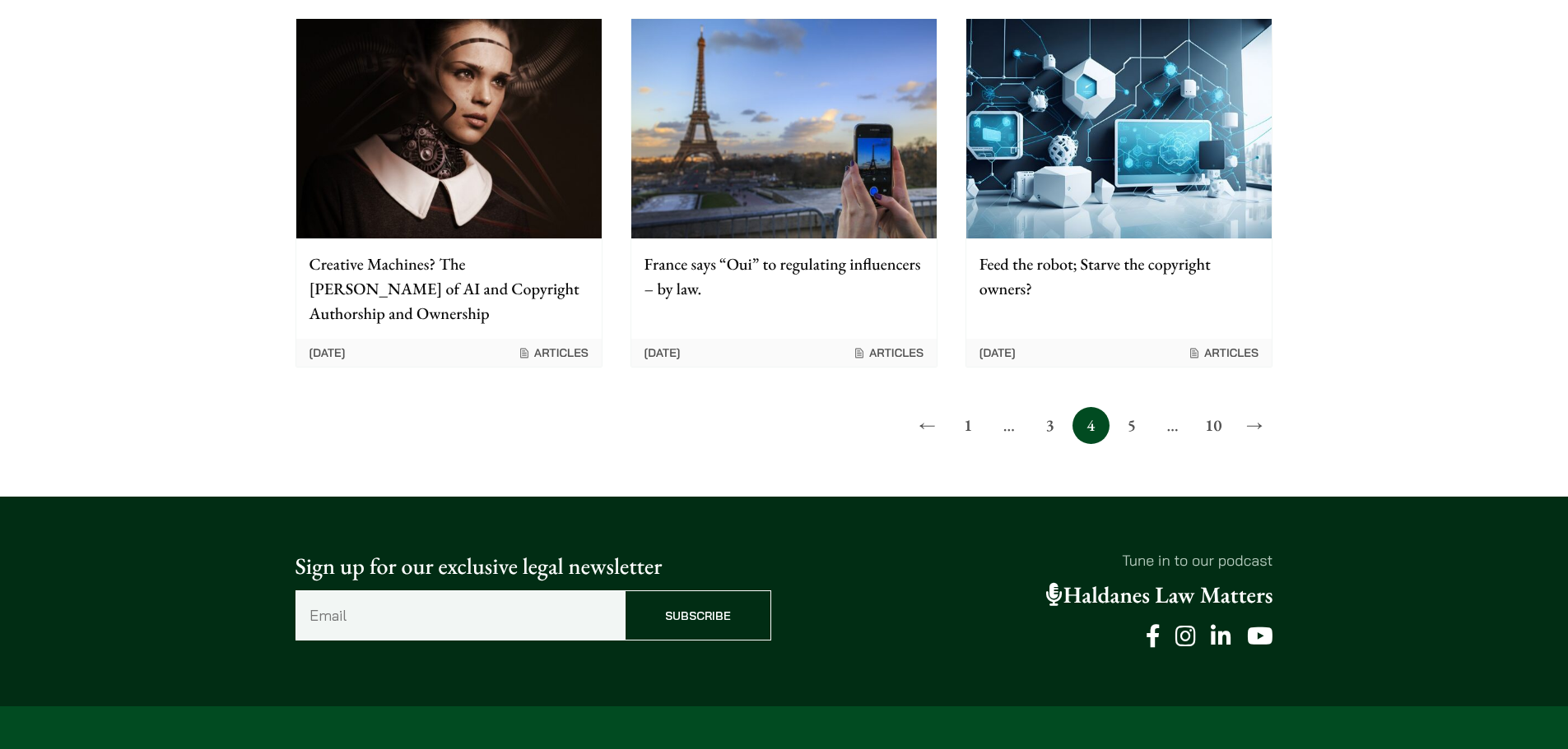
click at [502, 252] on p "Creative Machines? The Riddle of AI and Copyright Authorship and Ownership" at bounding box center [449, 288] width 279 height 74
click at [967, 407] on link "1" at bounding box center [968, 425] width 37 height 37
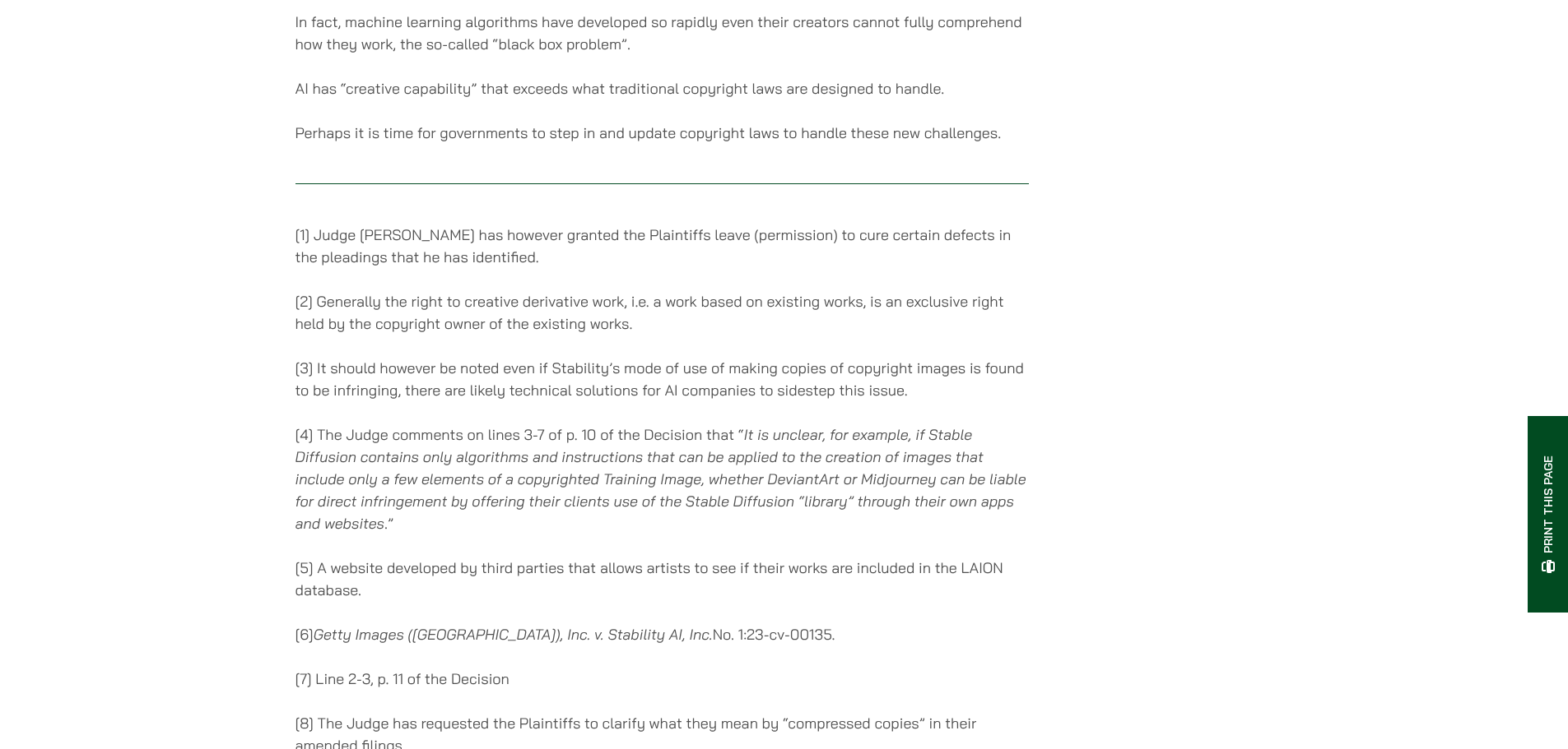
scroll to position [6087, 0]
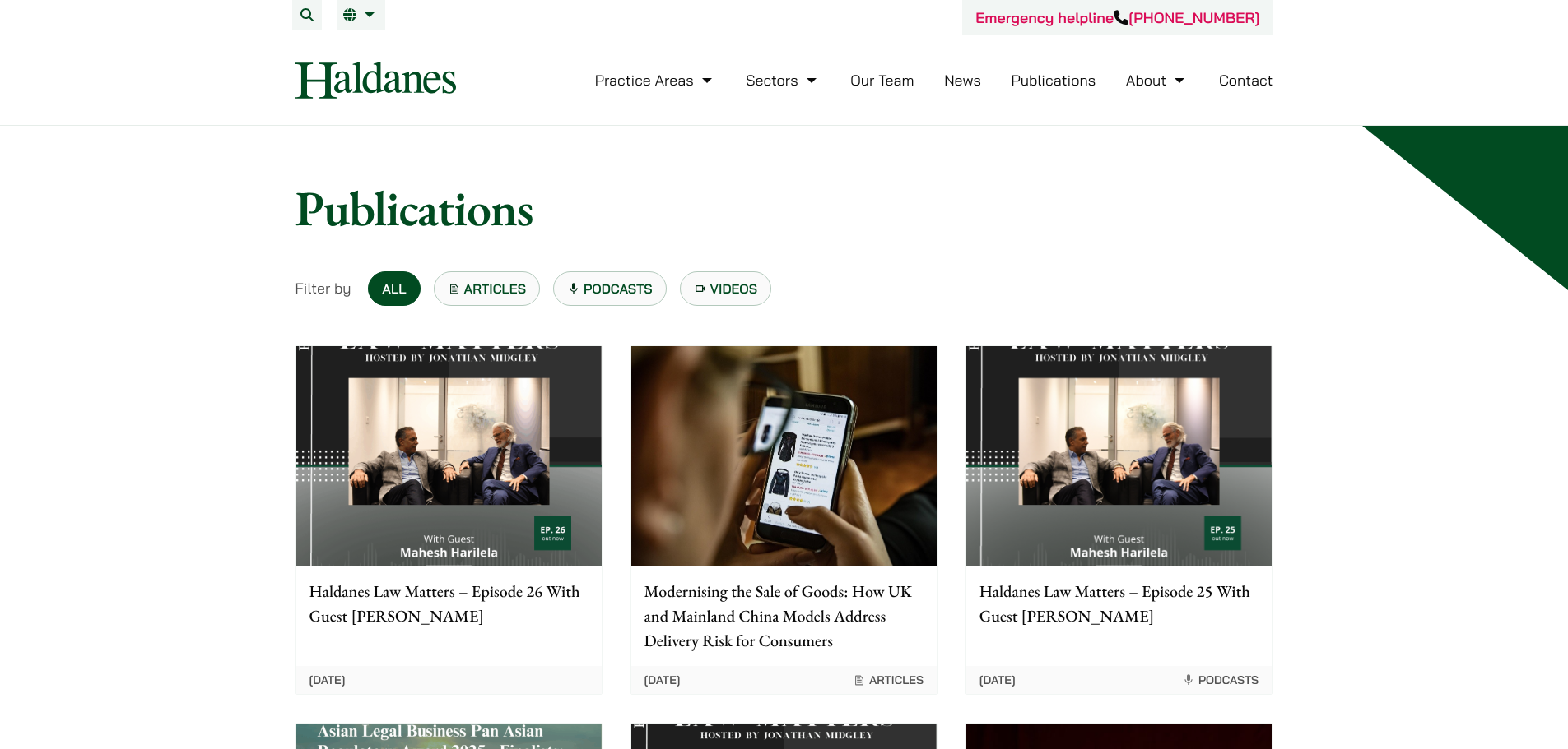
click at [727, 618] on p "Modernising the Sale of Goods: How UK and Mainland China Models Address Deliver…" at bounding box center [784, 615] width 279 height 74
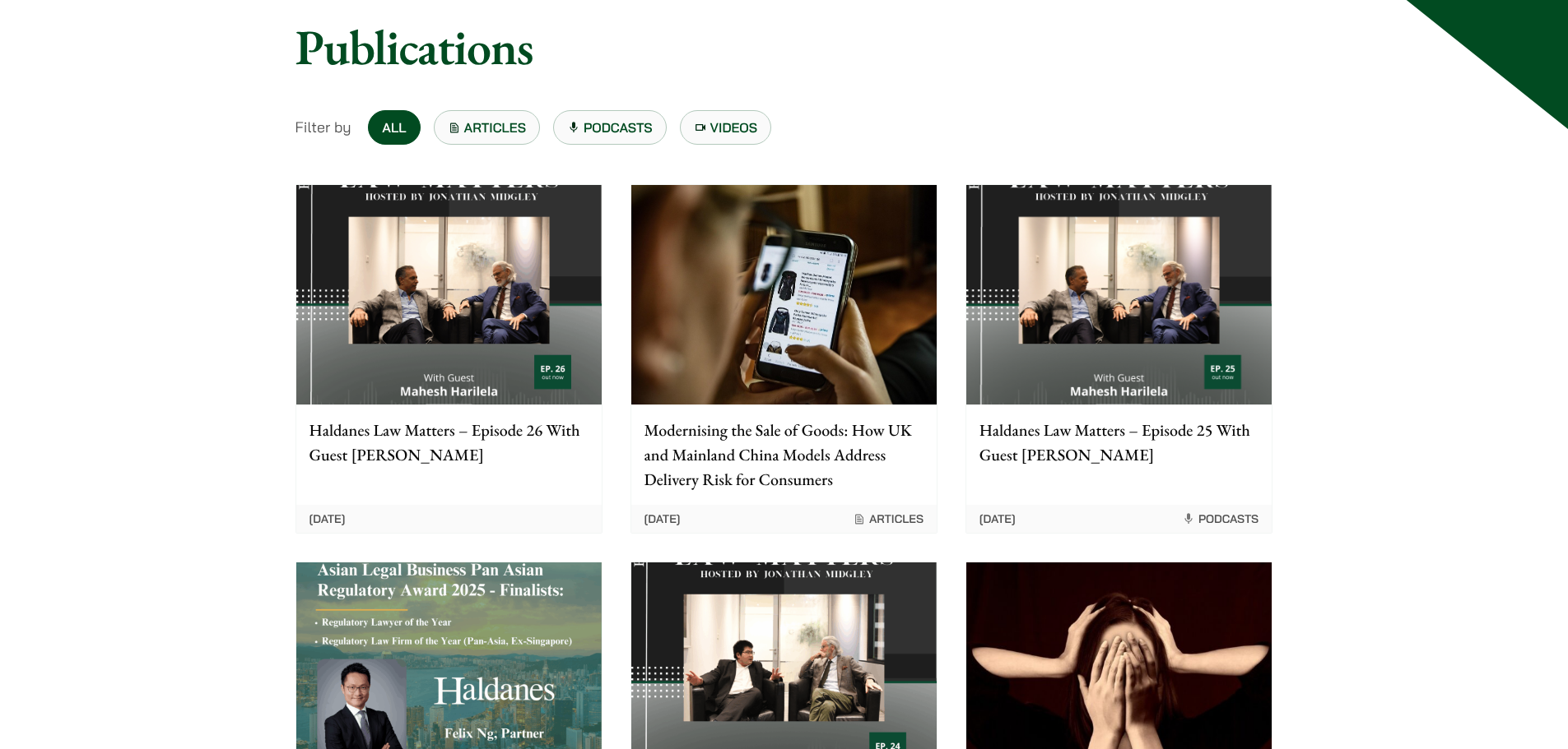
scroll to position [493, 0]
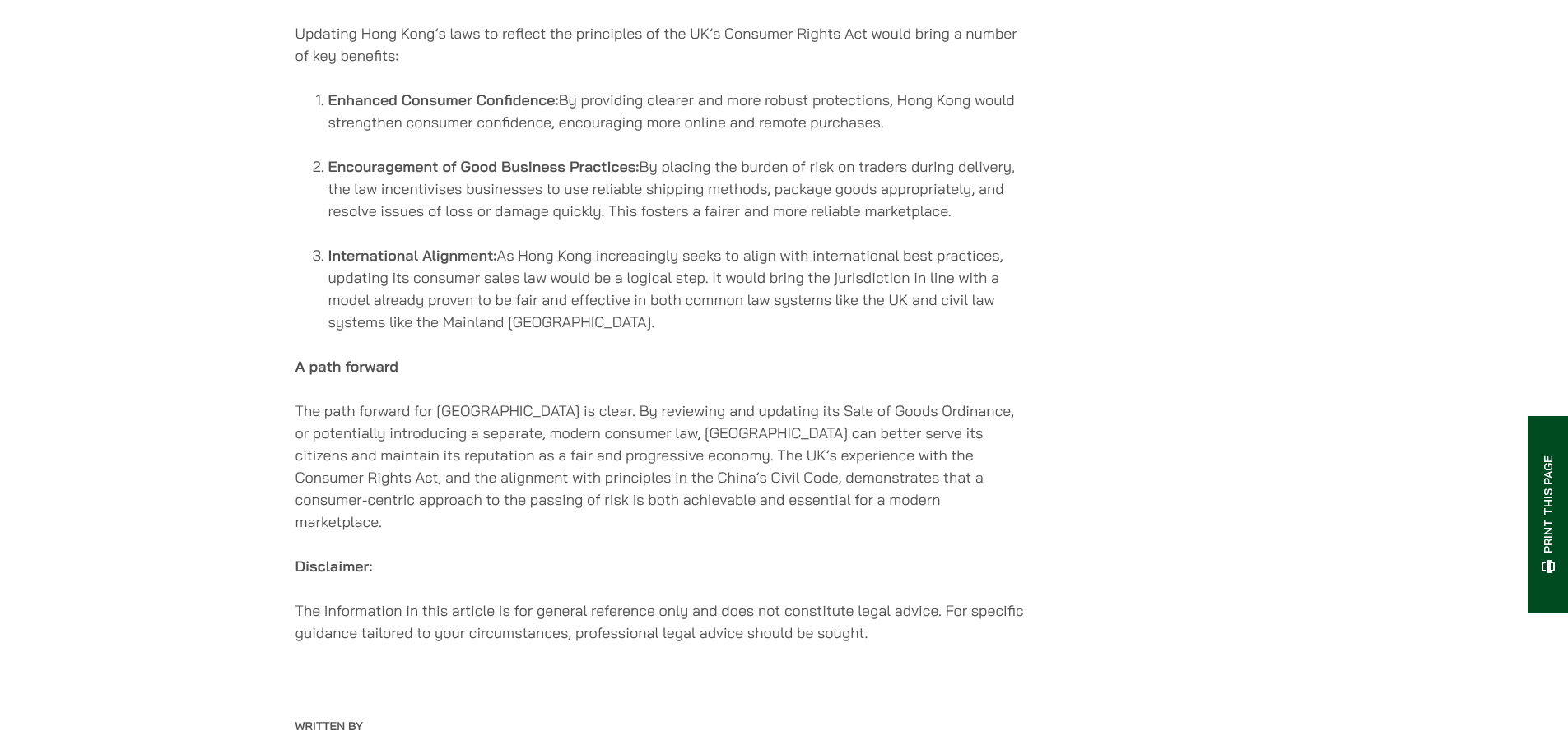
scroll to position [2221, 0]
